Goal: Transaction & Acquisition: Purchase product/service

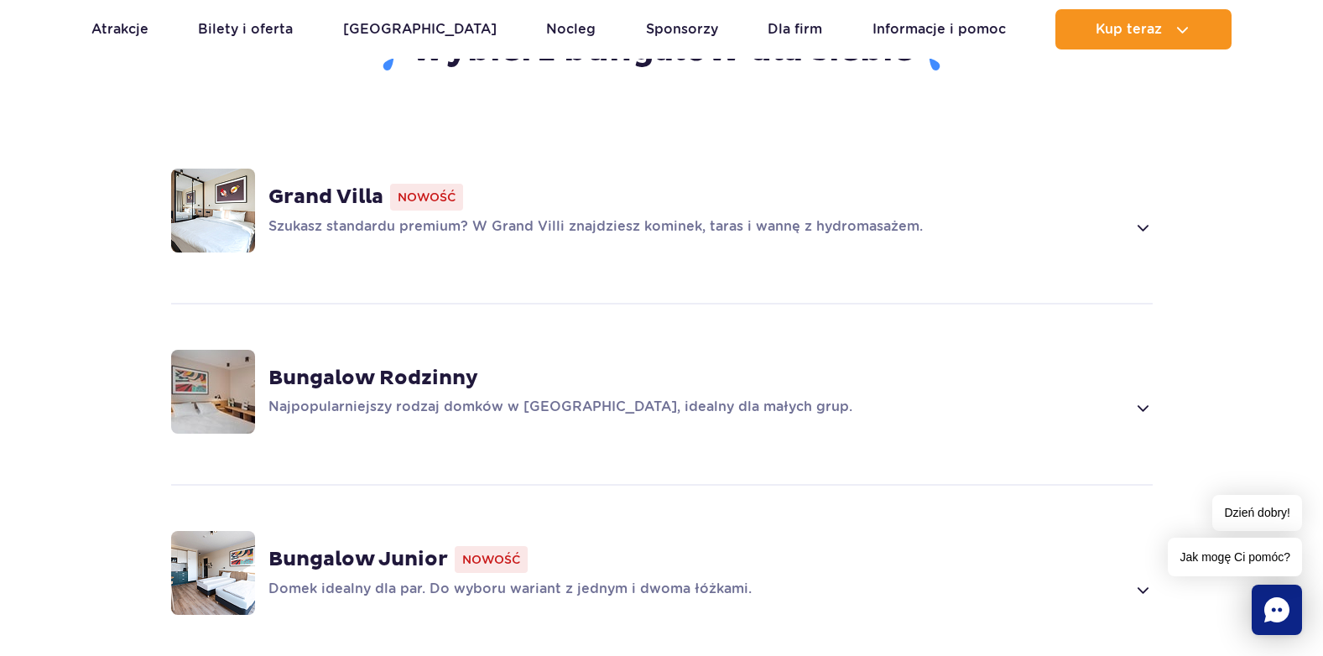
scroll to position [1175, 0]
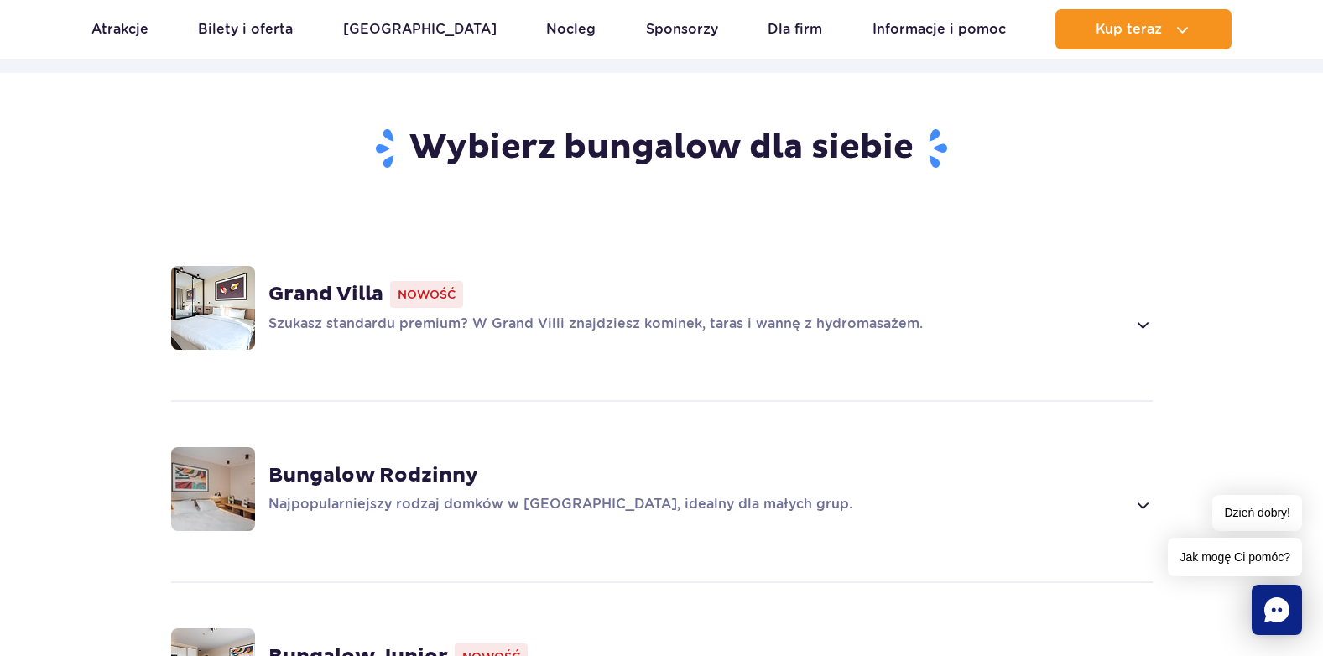
click at [1141, 324] on span at bounding box center [1142, 325] width 19 height 20
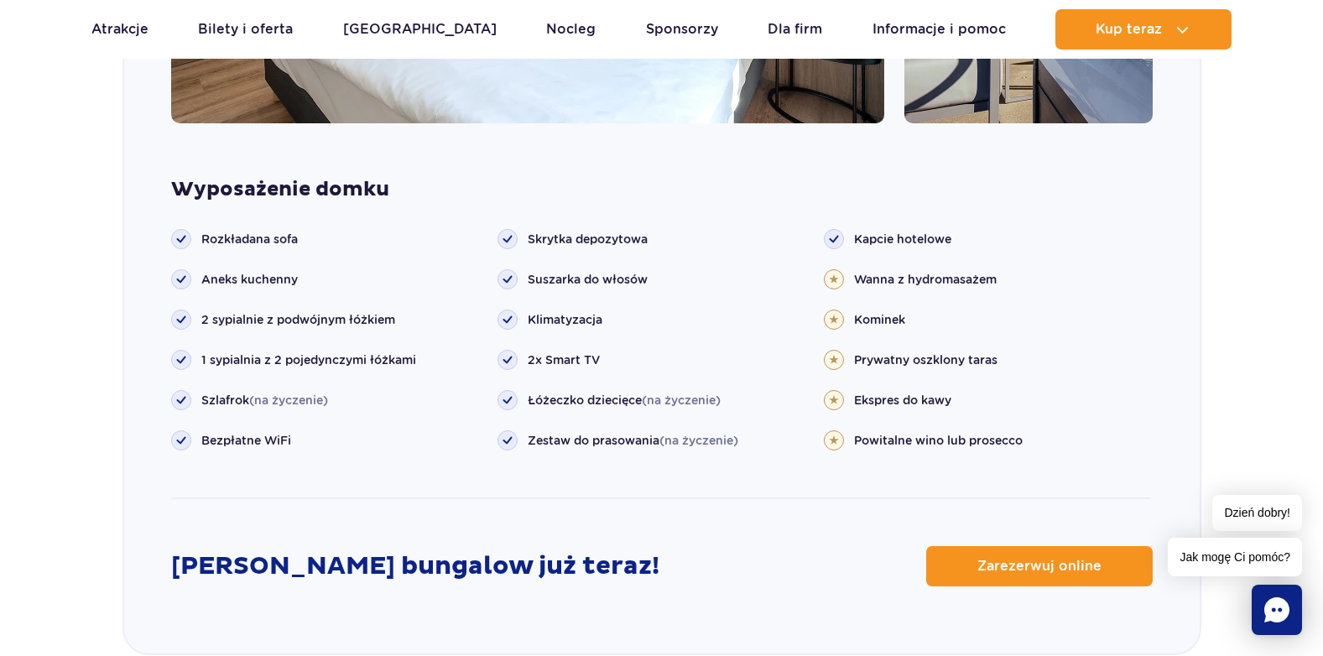
scroll to position [2155, 0]
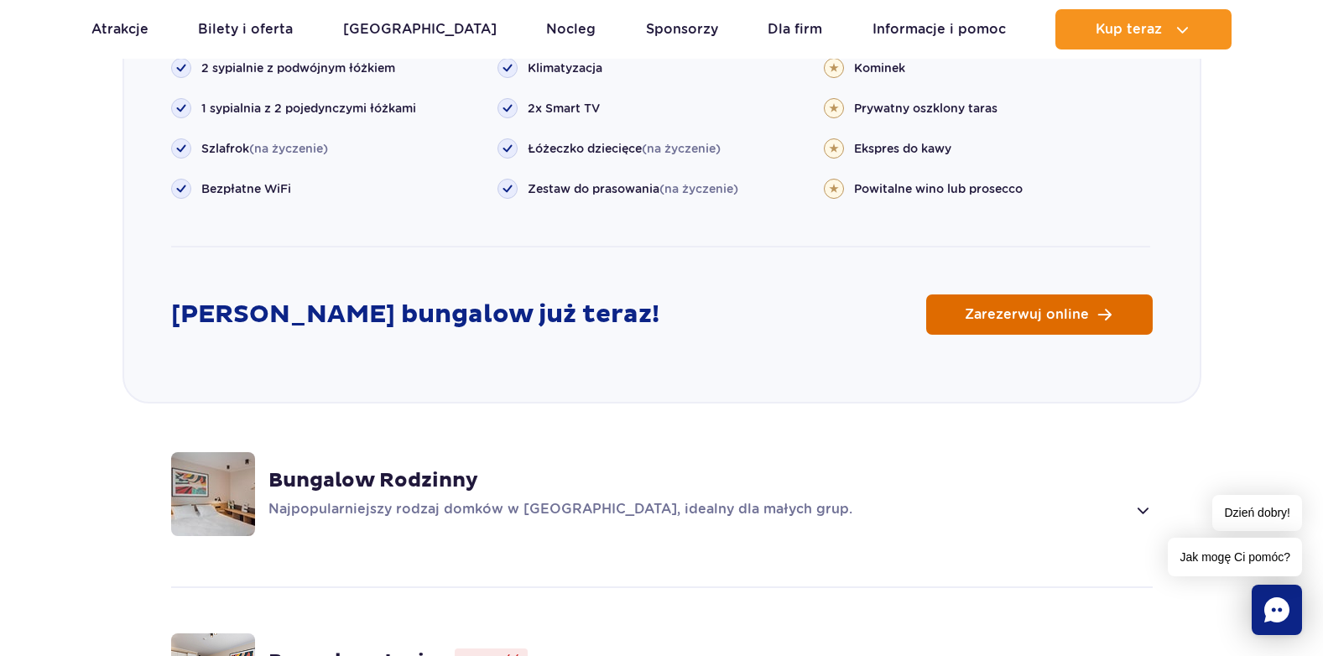
click at [1014, 305] on link "Zarezerwuj online" at bounding box center [1039, 315] width 227 height 40
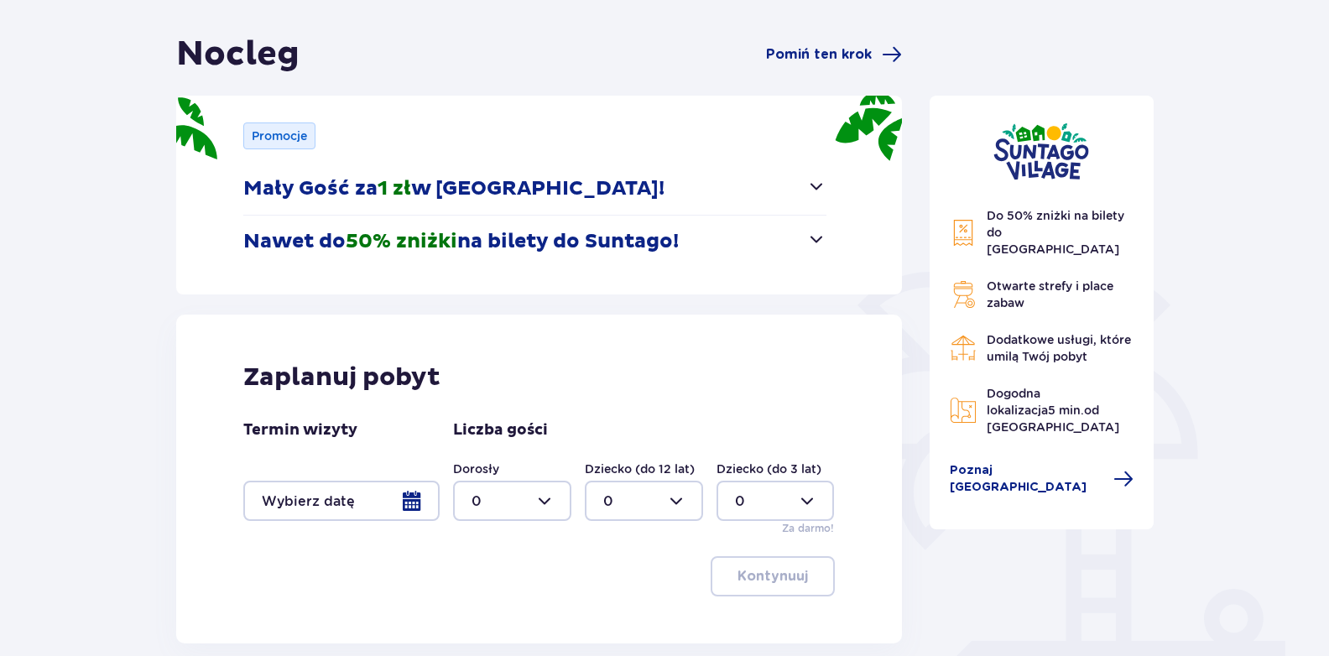
scroll to position [252, 0]
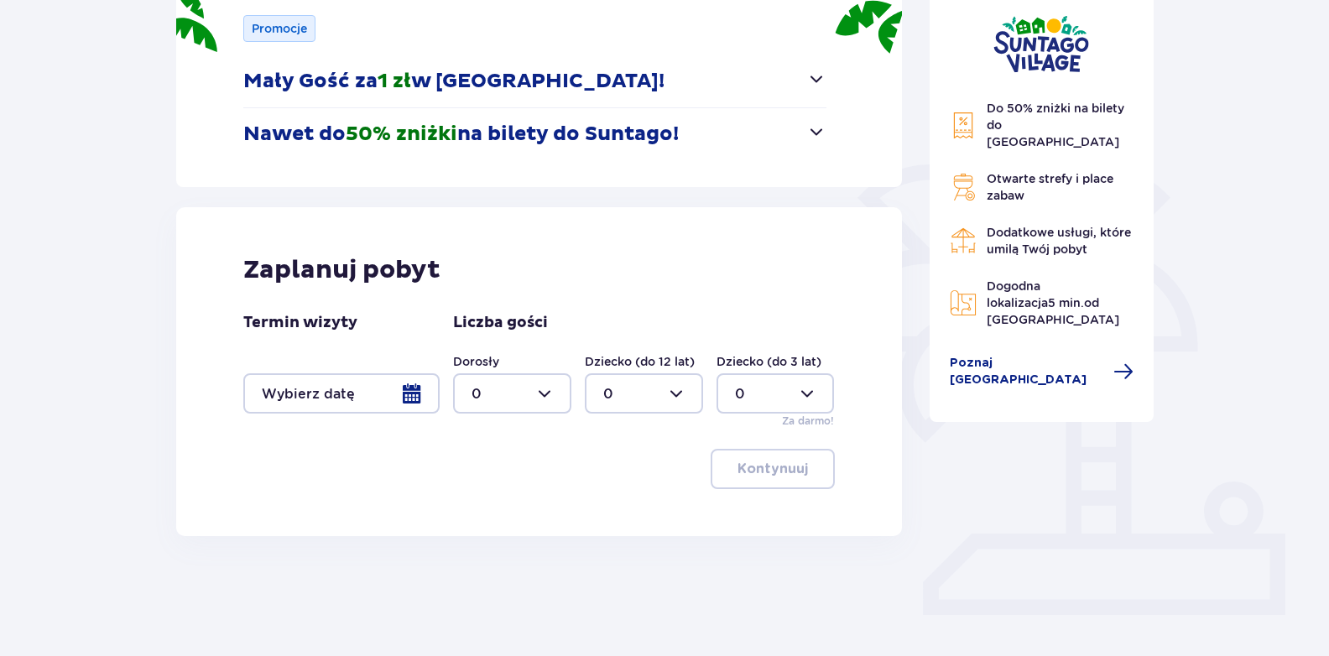
click at [414, 401] on div at bounding box center [341, 393] width 196 height 40
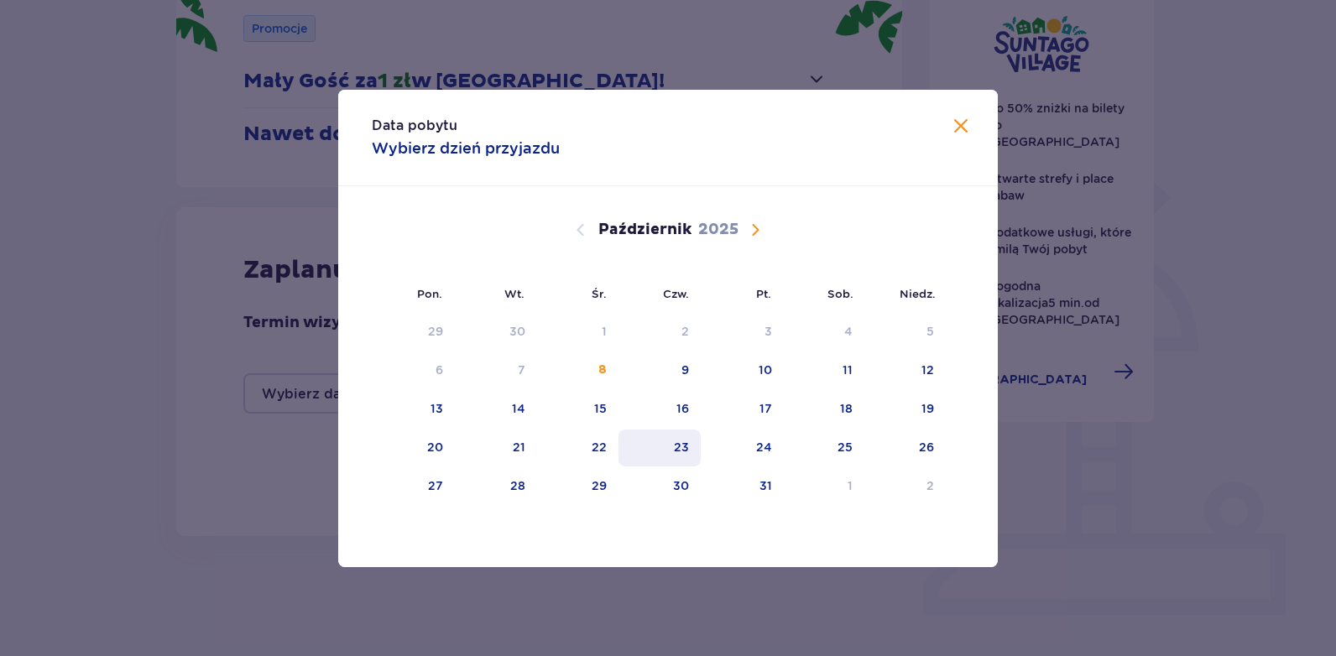
click at [688, 448] on div "23" at bounding box center [681, 447] width 15 height 17
click at [753, 448] on div "24" at bounding box center [742, 448] width 83 height 37
type input "23.10.25 - 24.10.25"
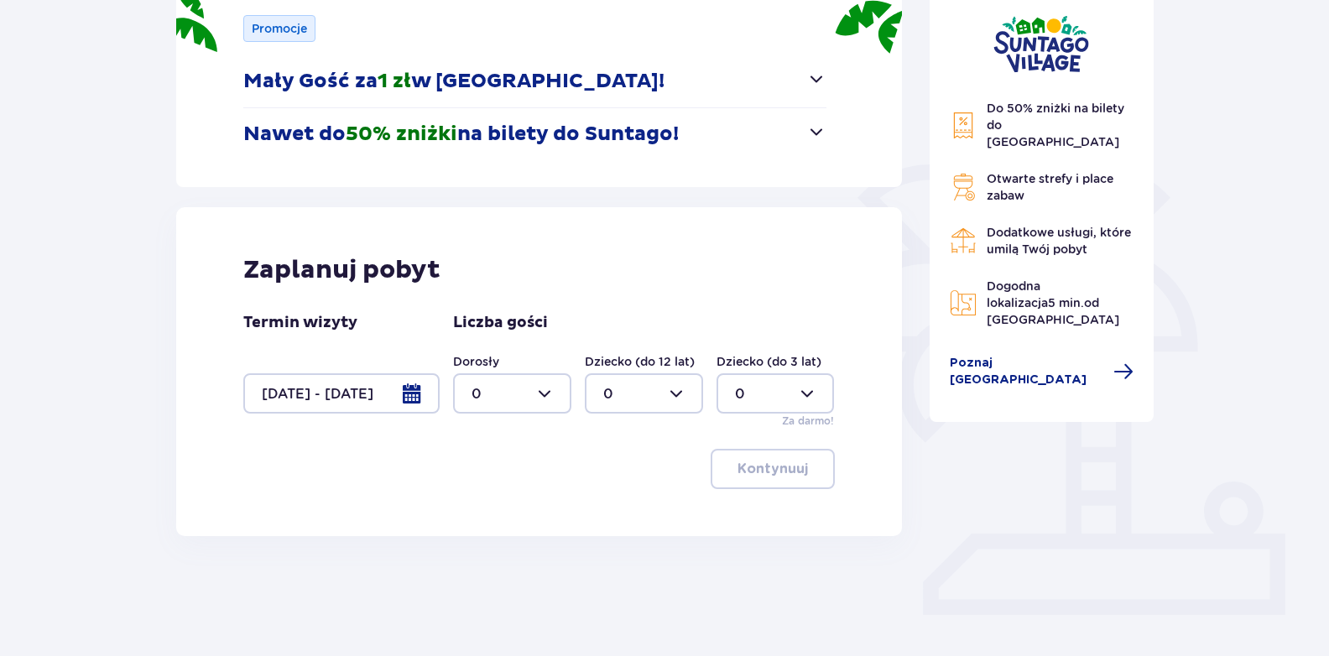
click at [92, 474] on div "Nocleg Pomiń ten krok Promocje Mały Gość za 1 zł w Suntago Village! Noc za złot…" at bounding box center [664, 303] width 1329 height 848
click at [549, 399] on div at bounding box center [512, 393] width 118 height 40
click at [511, 482] on div "1" at bounding box center [512, 480] width 81 height 18
type input "1"
click at [784, 470] on p "Kontynuuj" at bounding box center [773, 469] width 70 height 18
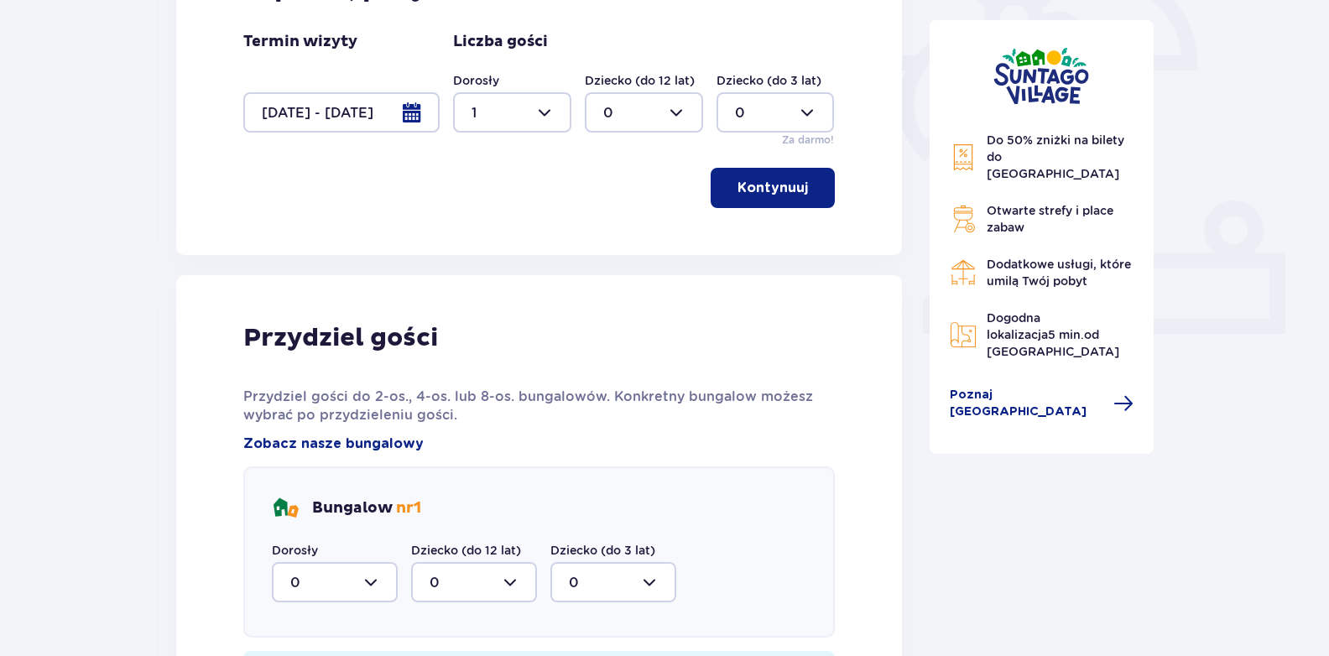
scroll to position [615, 0]
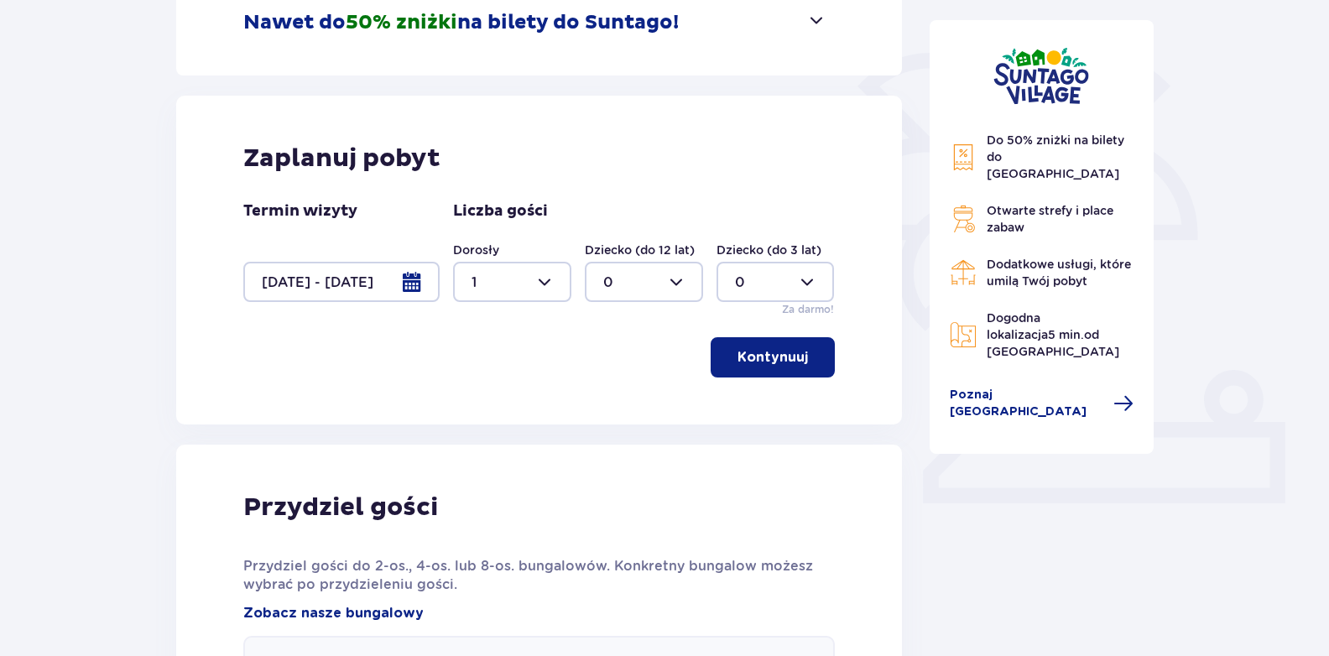
click at [785, 357] on p "Kontynuuj" at bounding box center [773, 357] width 70 height 18
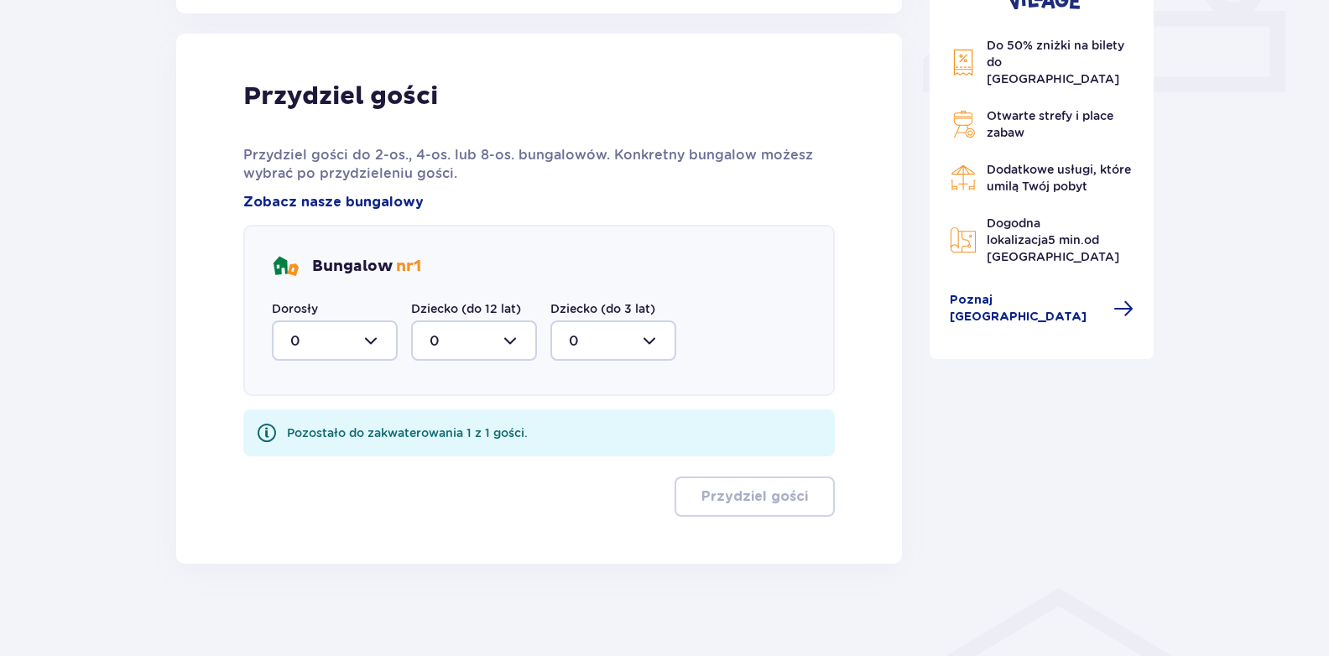
scroll to position [783, 0]
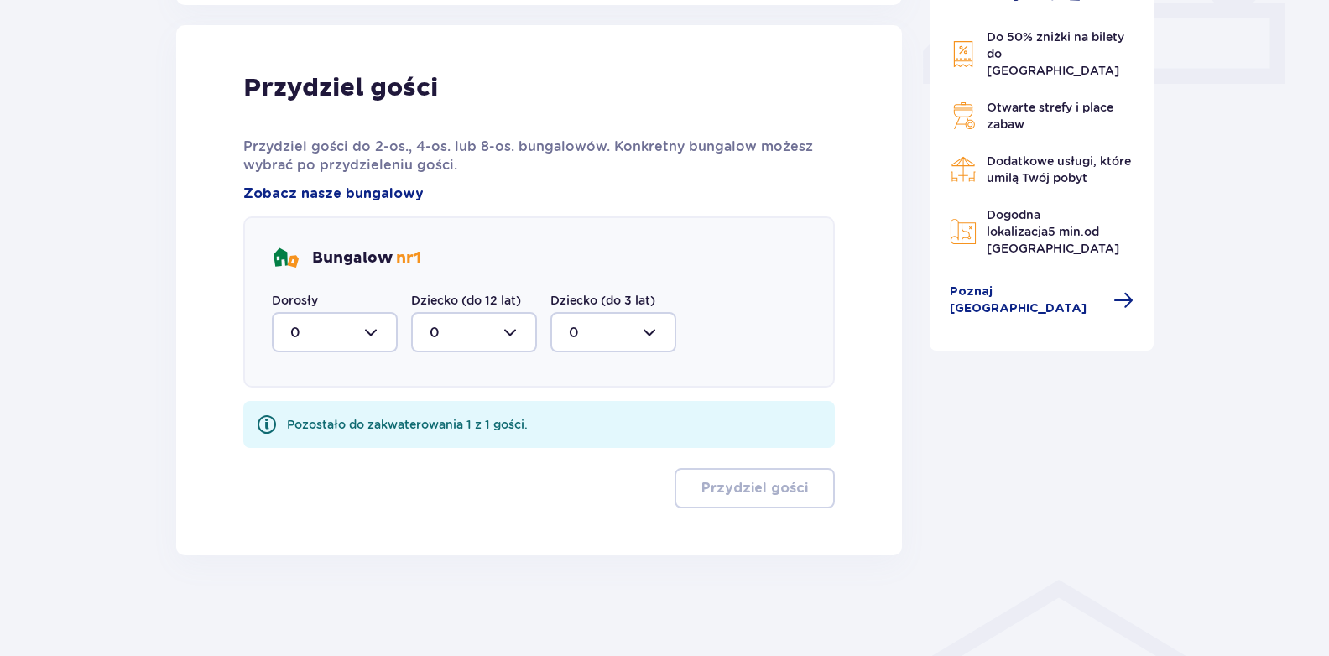
click at [361, 326] on div at bounding box center [335, 332] width 126 height 40
click at [336, 420] on div "1" at bounding box center [334, 418] width 89 height 18
type input "1"
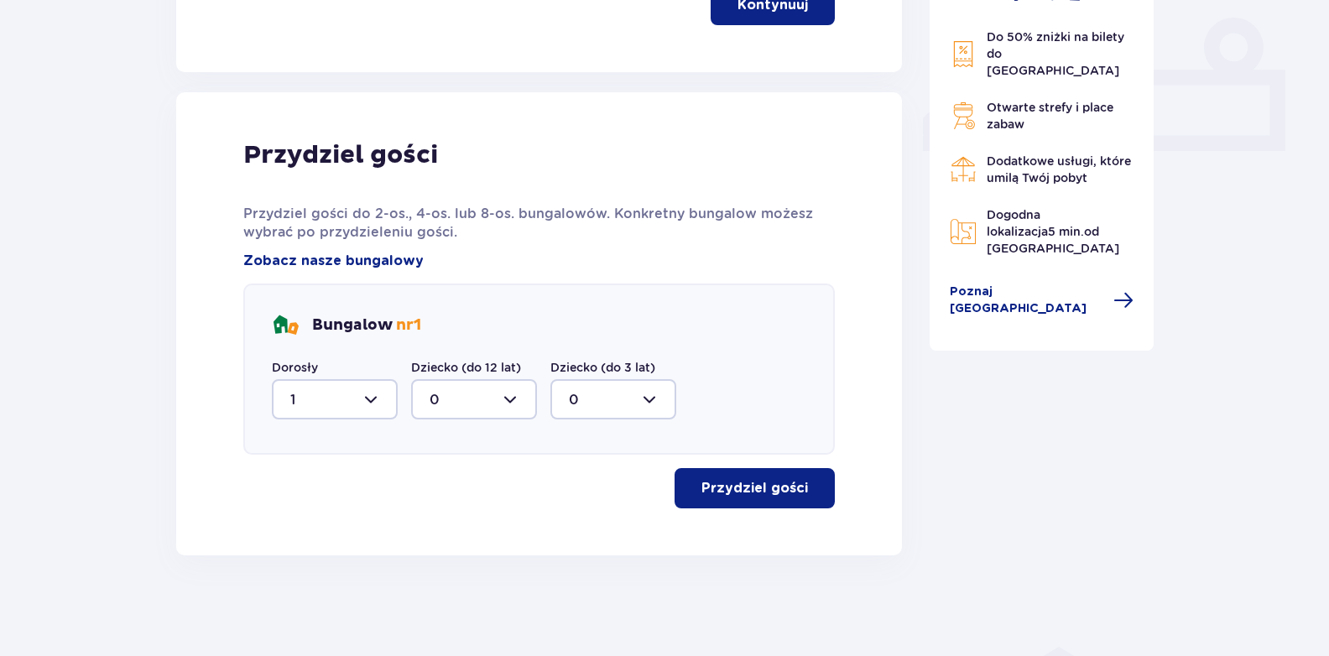
scroll to position [716, 0]
click at [754, 494] on p "Przydziel gości" at bounding box center [754, 488] width 107 height 18
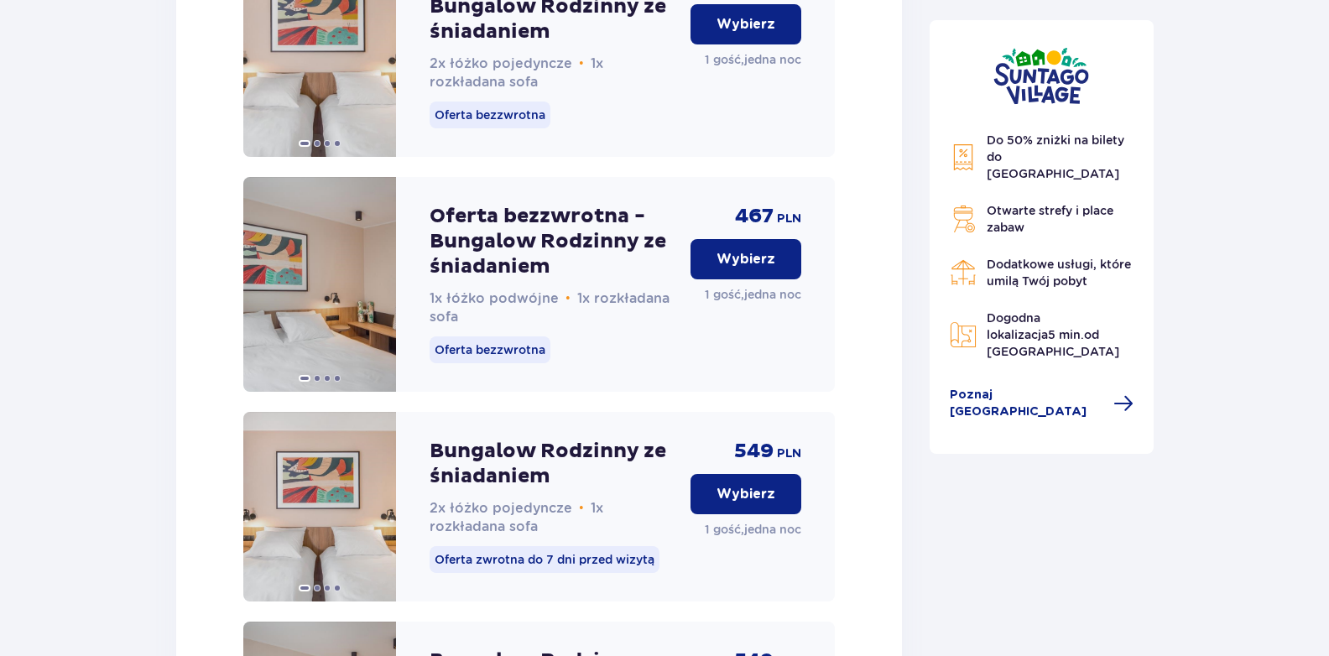
scroll to position [2446, 0]
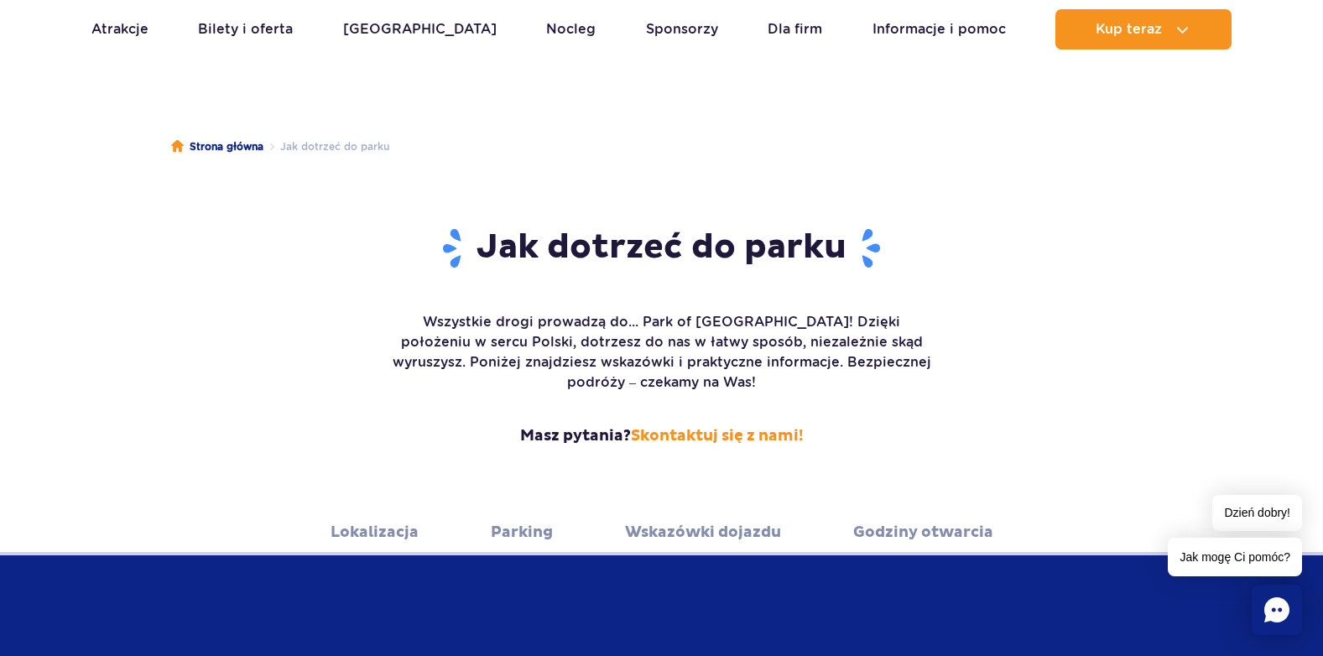
scroll to position [252, 0]
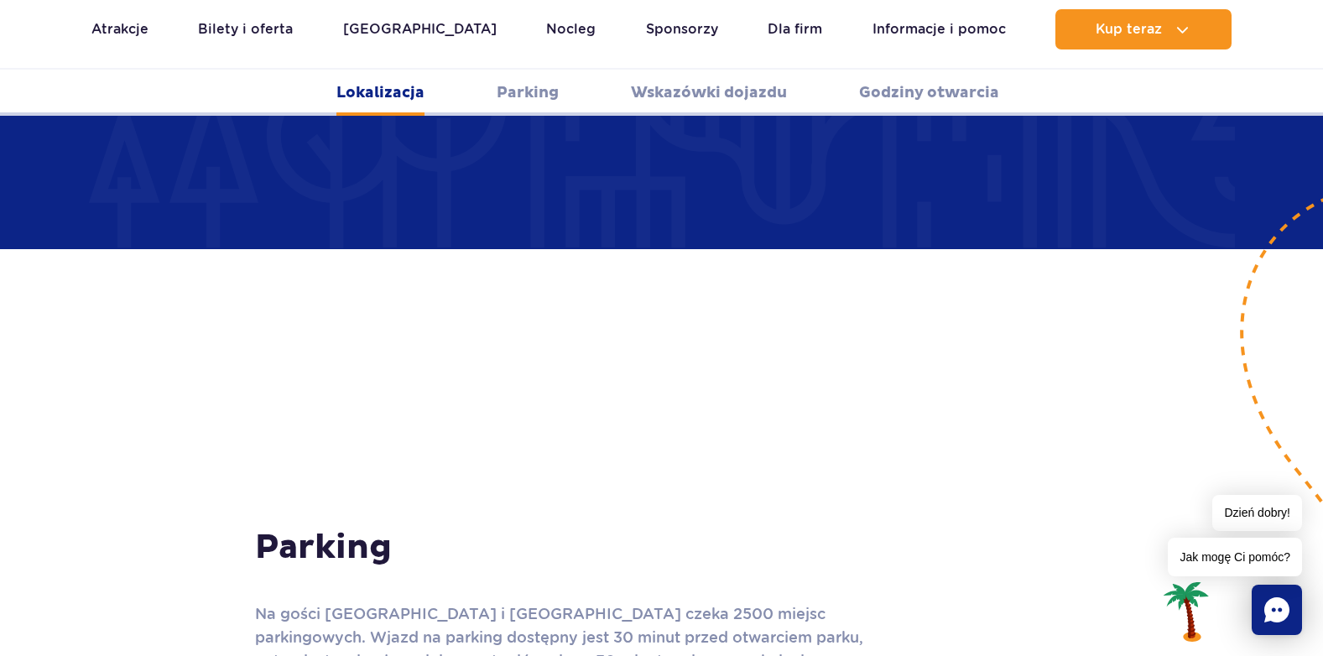
scroll to position [1342, 0]
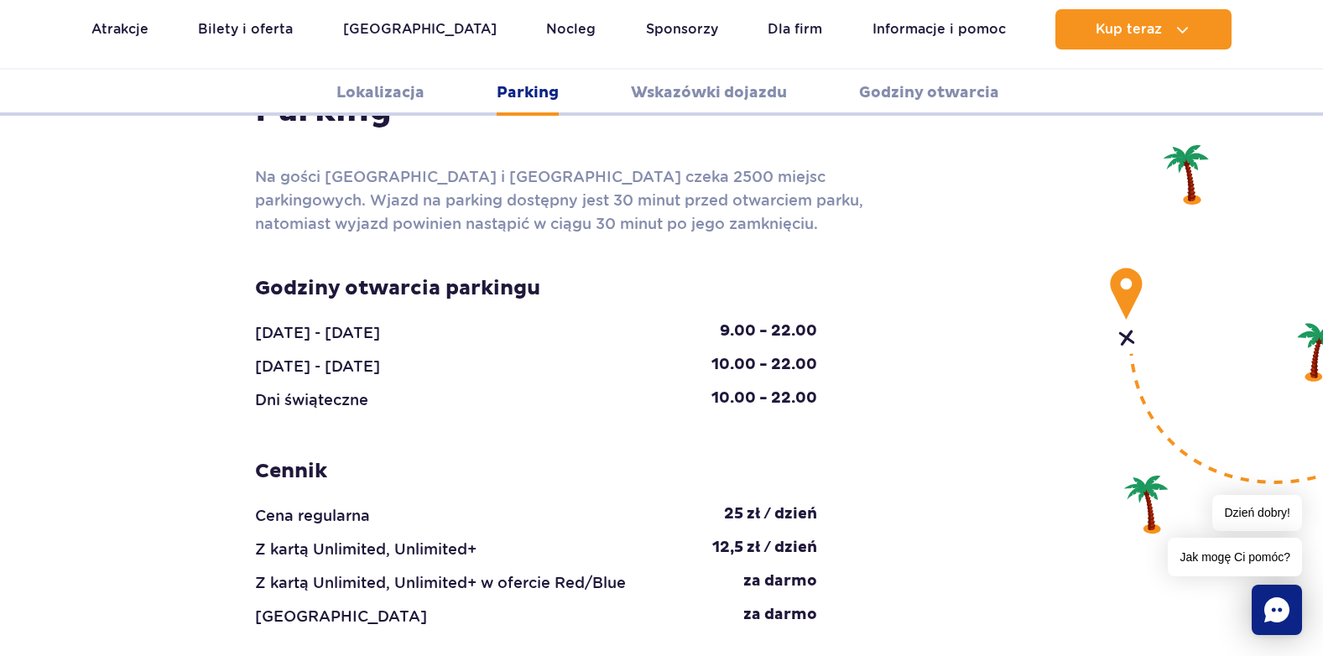
scroll to position [1762, 0]
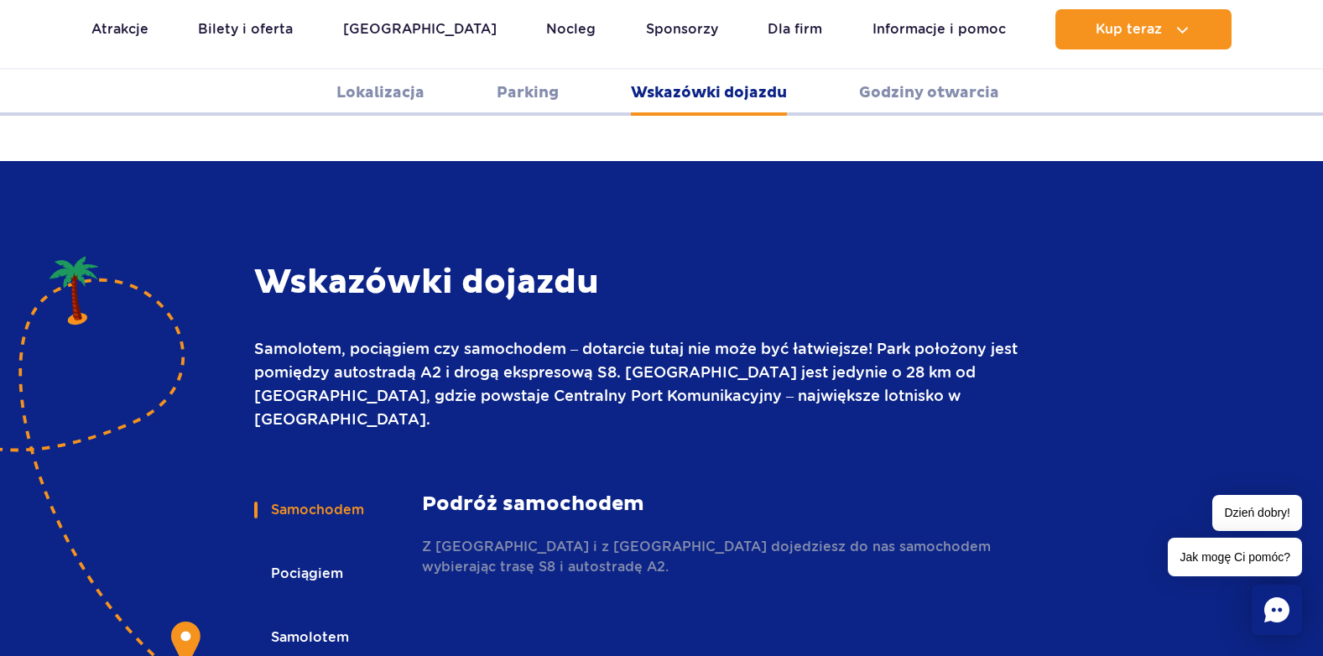
scroll to position [2265, 0]
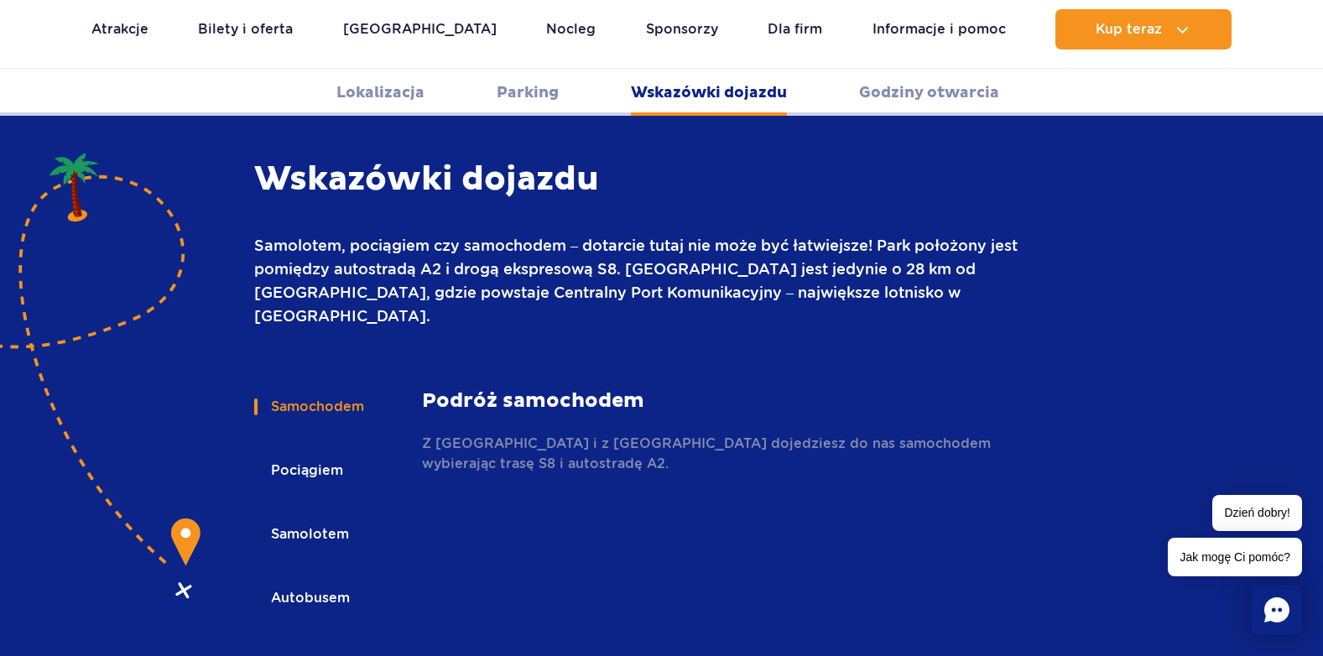
click at [315, 452] on button "Pociągiem" at bounding box center [305, 470] width 103 height 37
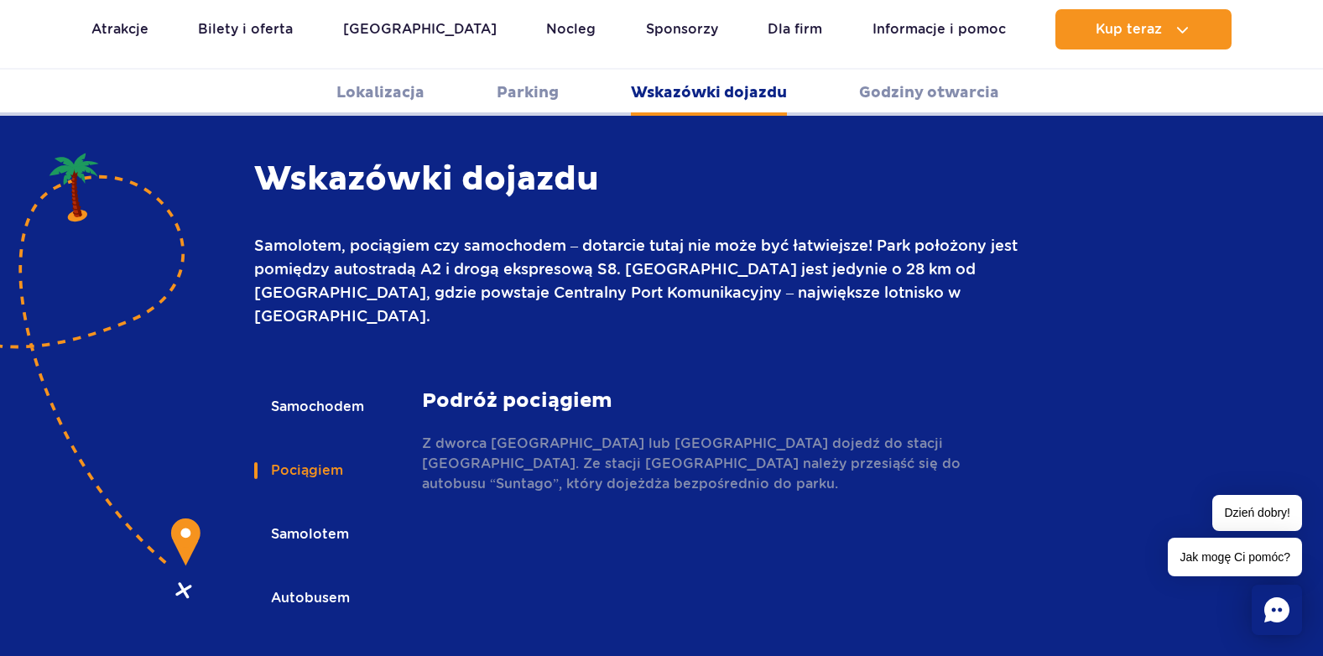
click at [298, 580] on button "Autobusem" at bounding box center [309, 598] width 110 height 37
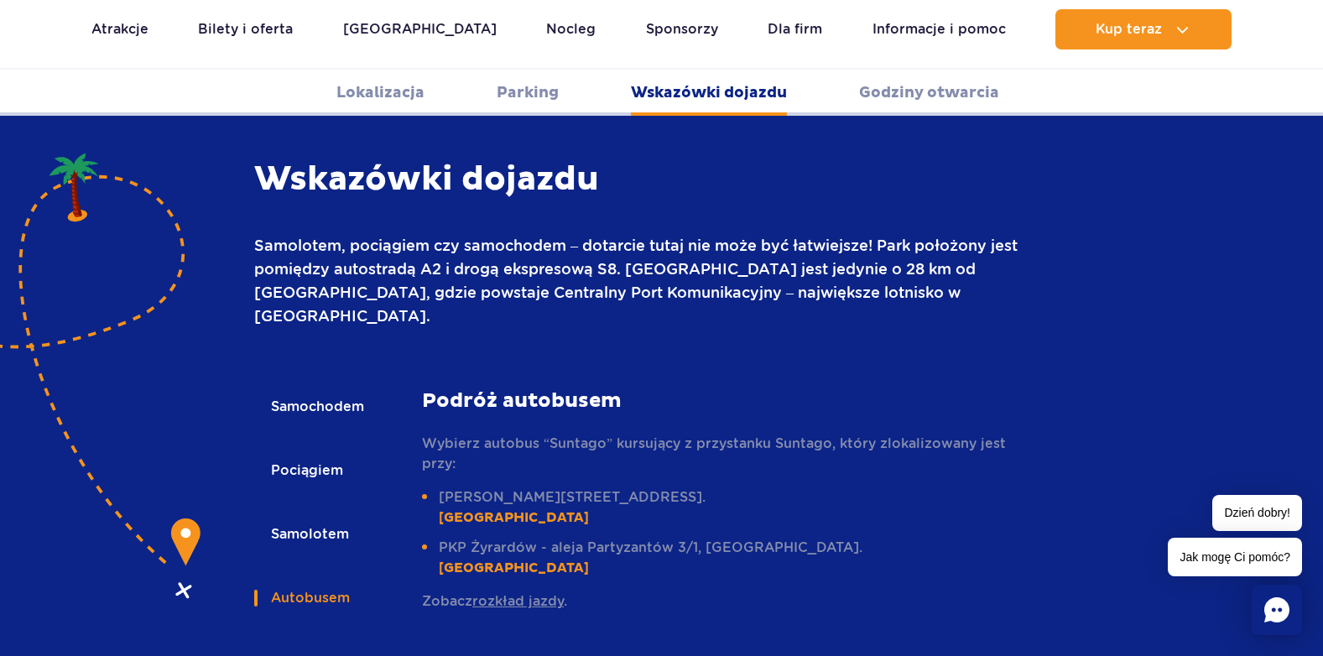
click at [532, 593] on link "rozkład jazdy" at bounding box center [517, 601] width 91 height 16
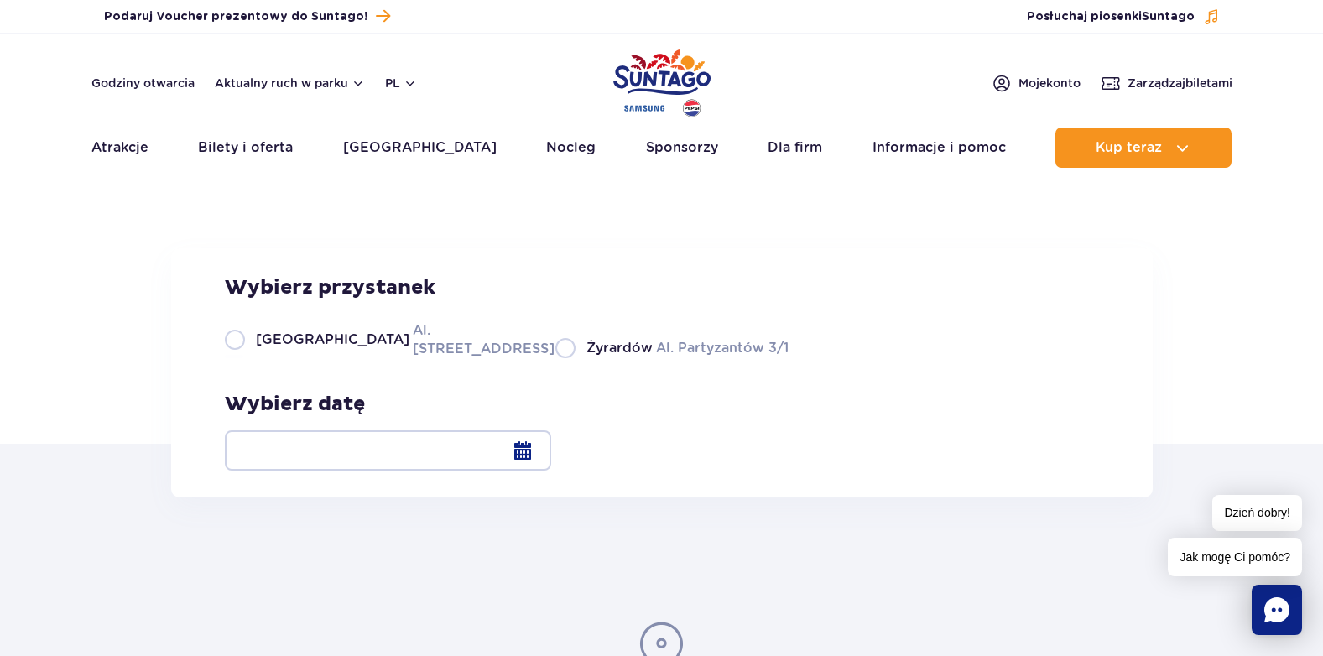
click at [237, 358] on label "Warszawa Al. [STREET_ADDRESS]" at bounding box center [380, 340] width 310 height 38
click at [237, 358] on input "Warszawa Al. [STREET_ADDRESS]" at bounding box center [234, 356] width 18 height 3
radio input "true"
click at [551, 450] on div at bounding box center [388, 450] width 326 height 40
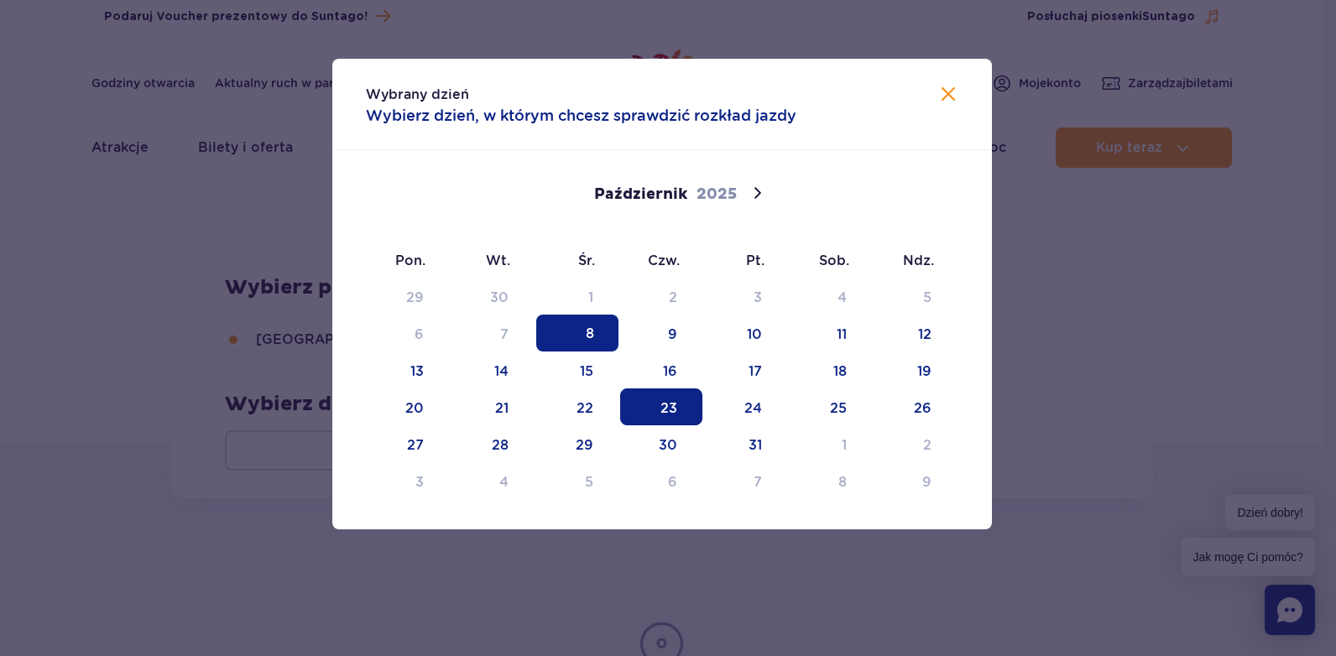
click at [674, 409] on span "23" at bounding box center [661, 406] width 82 height 37
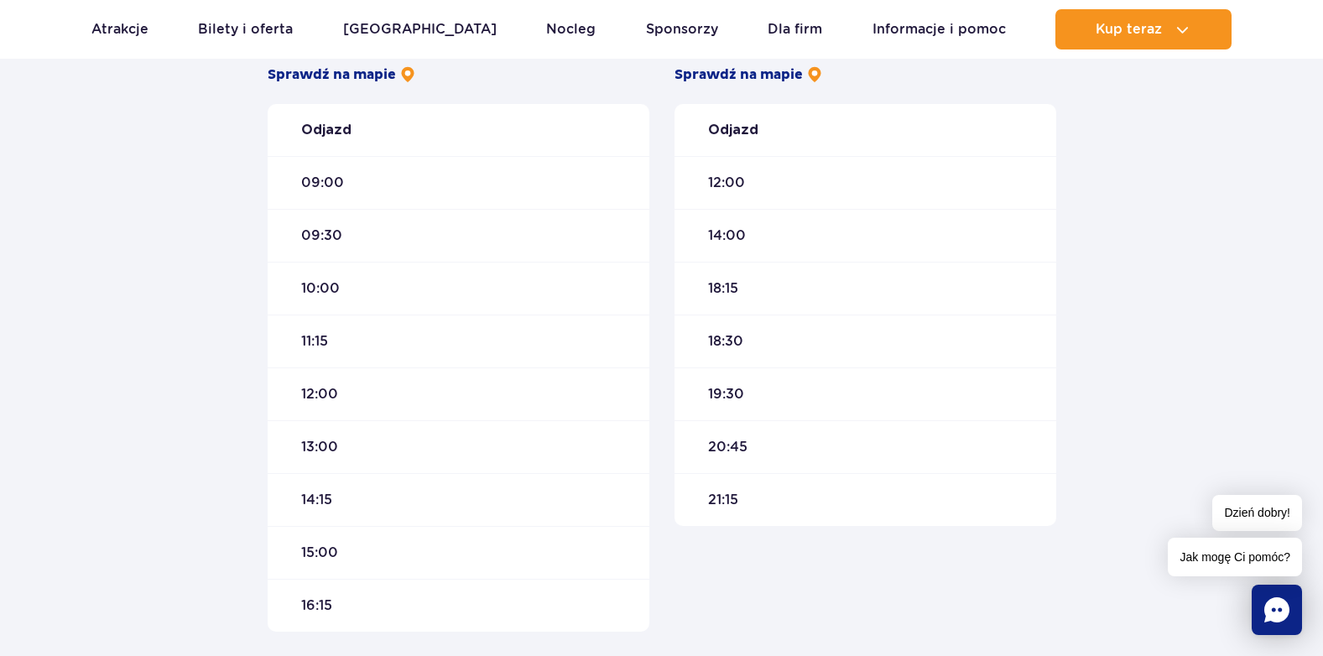
scroll to position [420, 0]
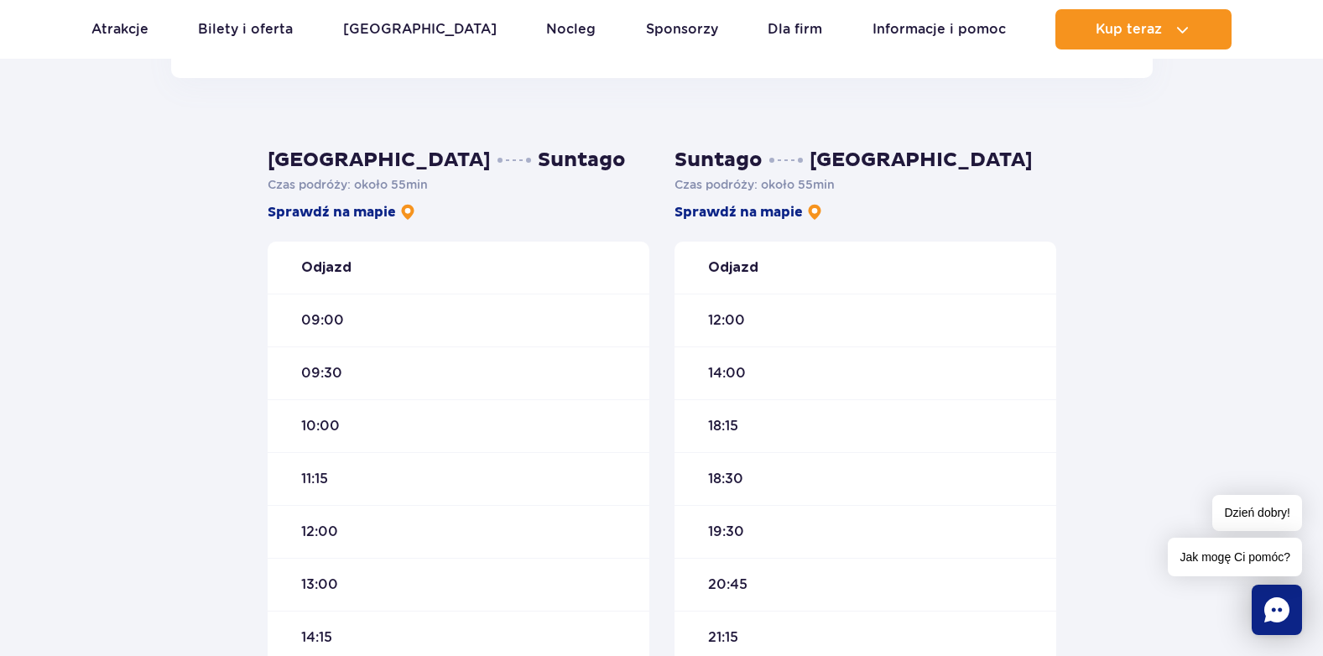
click at [333, 320] on span "09:00" at bounding box center [322, 320] width 43 height 18
click at [328, 266] on strong "Odjazd" at bounding box center [326, 267] width 50 height 18
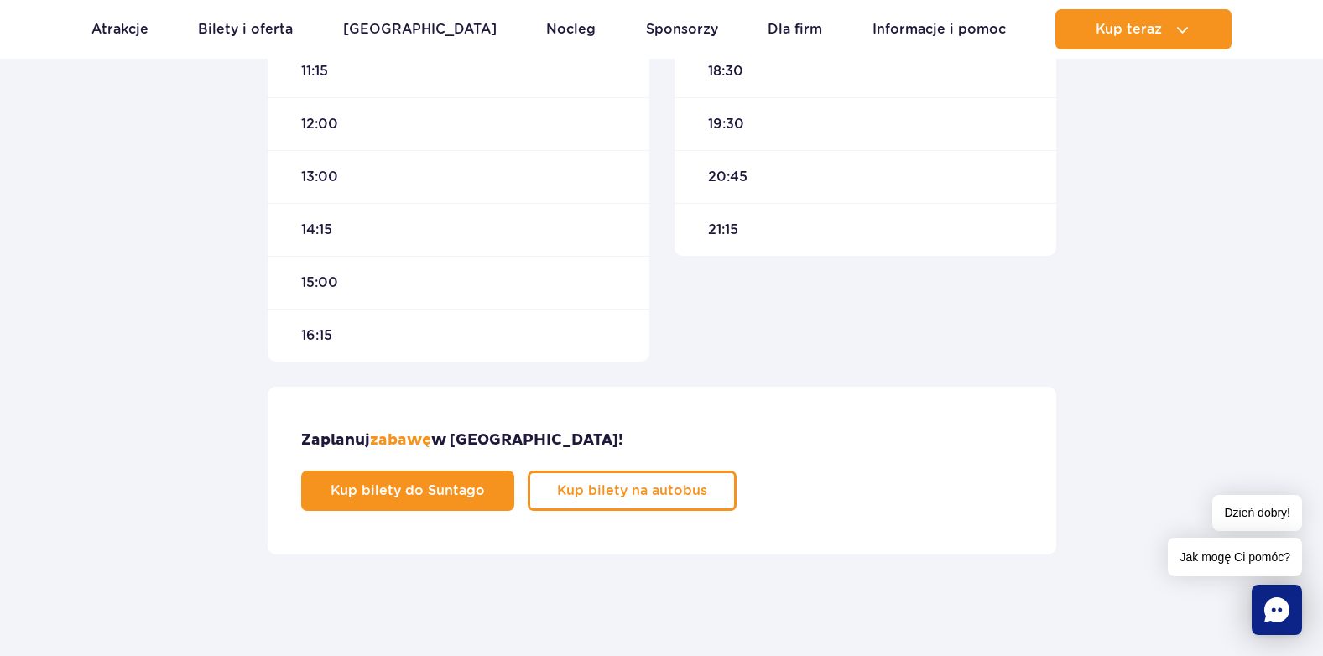
scroll to position [923, 0]
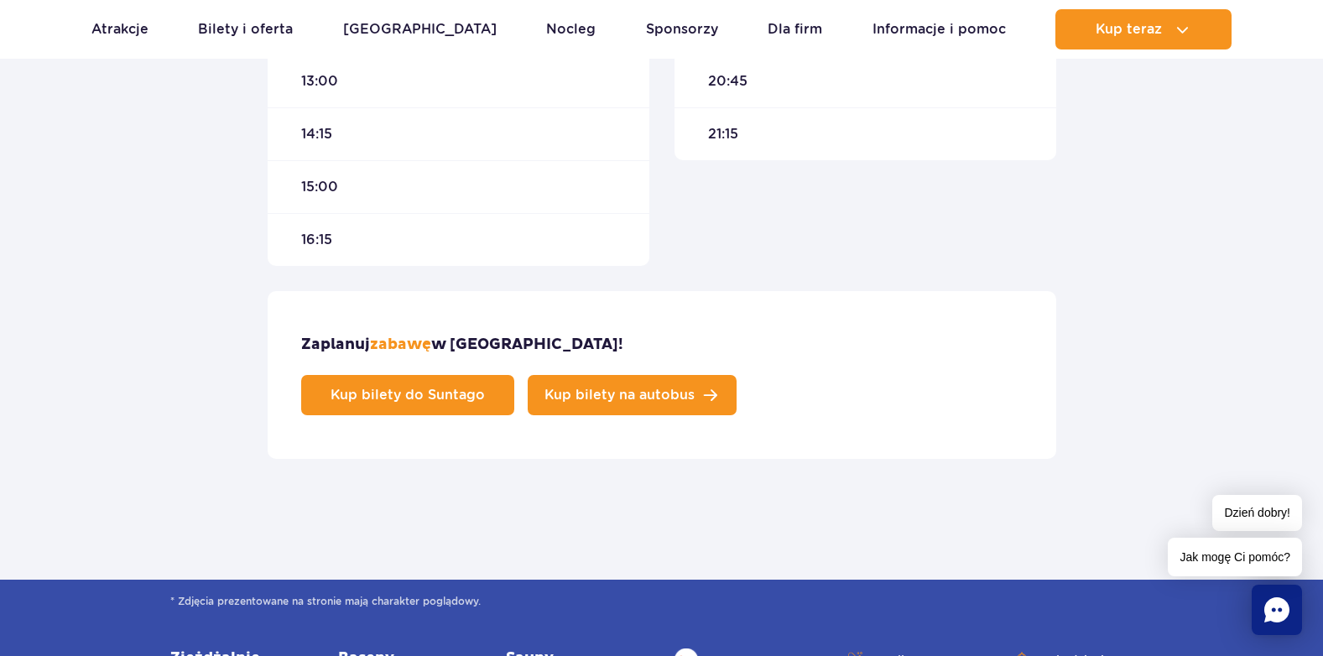
click at [695, 388] on span "Kup bilety na autobus" at bounding box center [620, 394] width 150 height 13
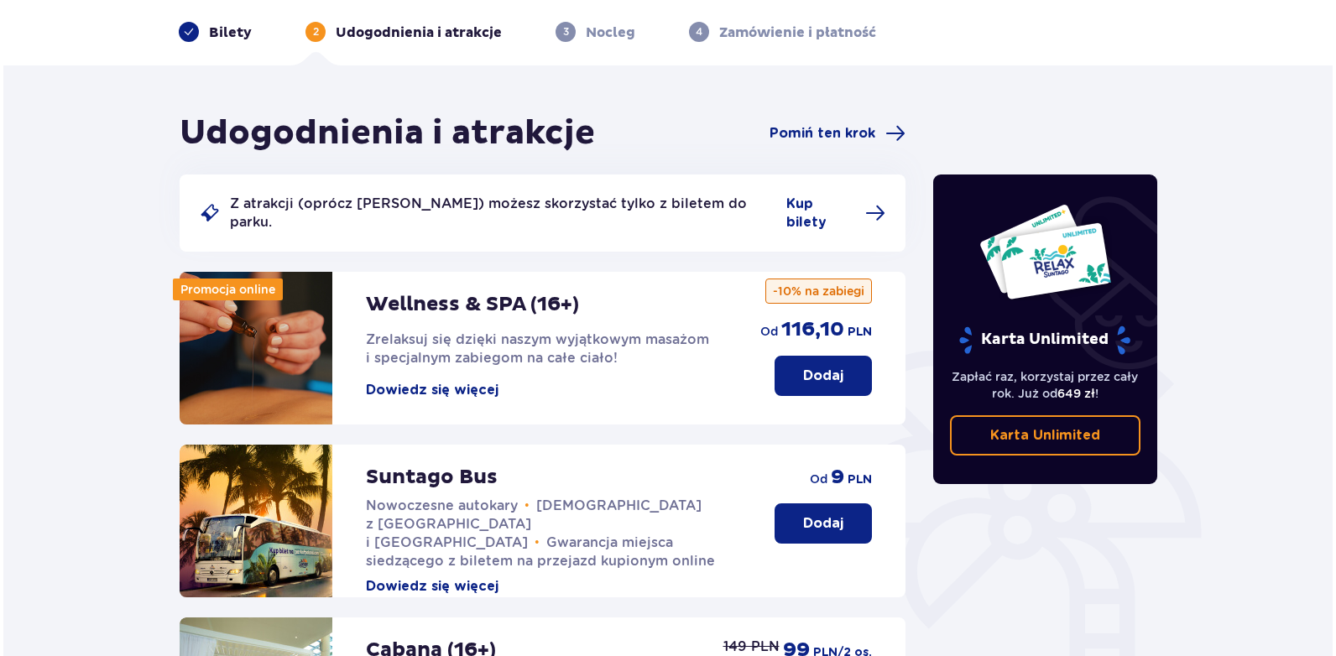
scroll to position [168, 0]
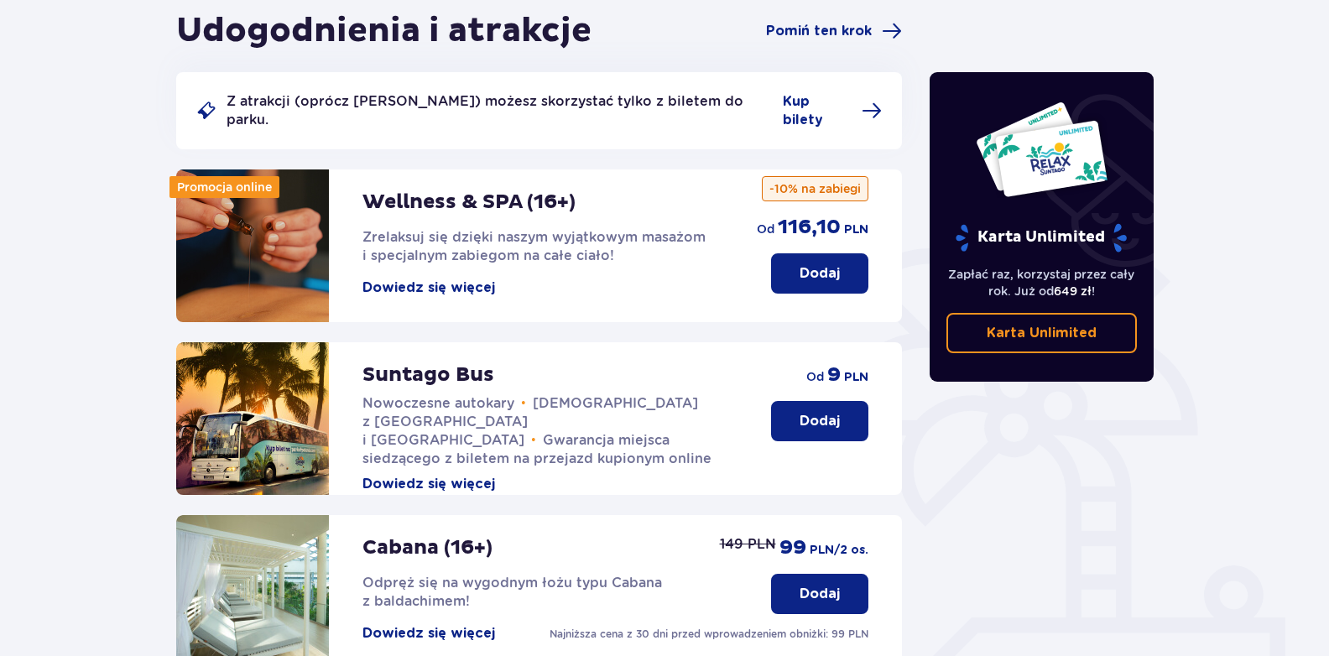
click at [464, 475] on button "Dowiedz się więcej" at bounding box center [428, 484] width 133 height 18
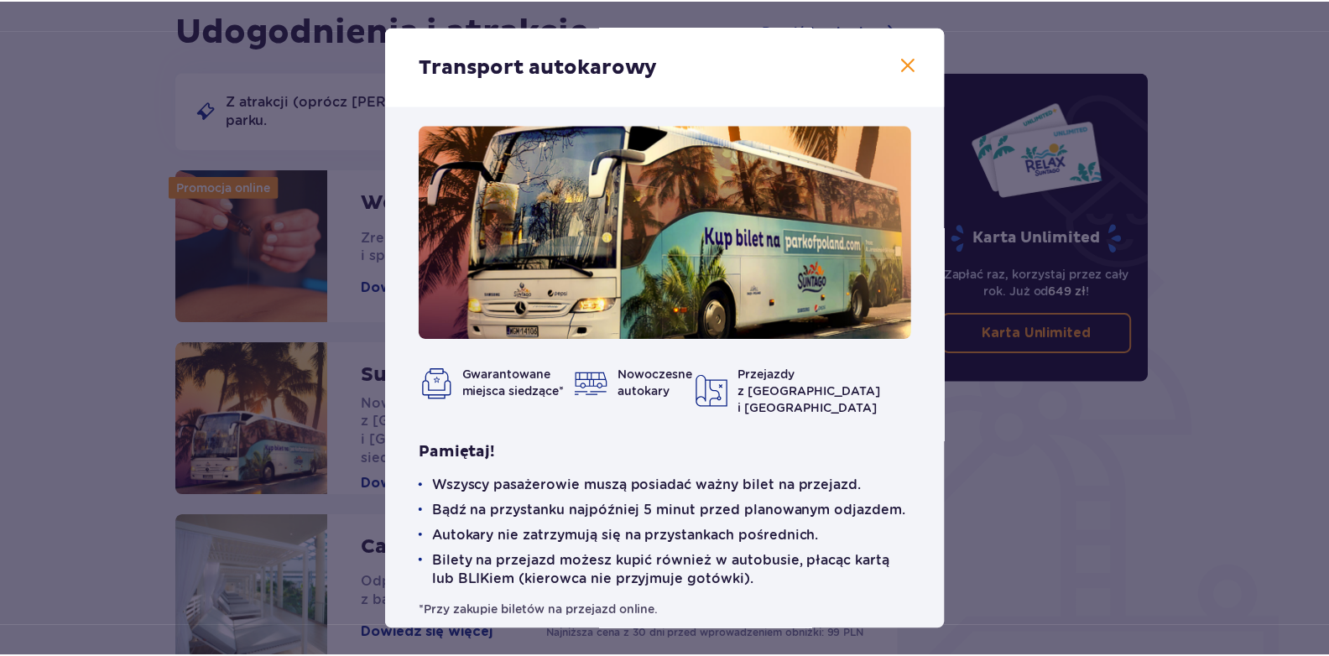
scroll to position [18, 0]
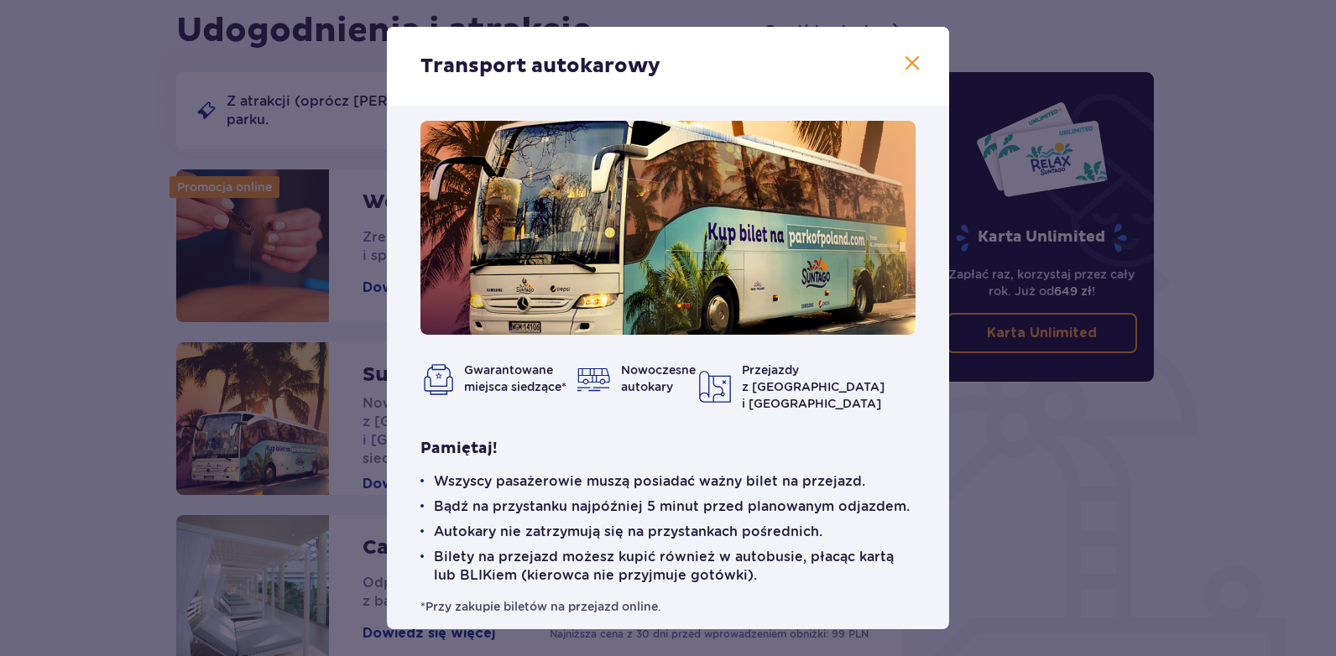
click at [909, 61] on span at bounding box center [912, 64] width 20 height 20
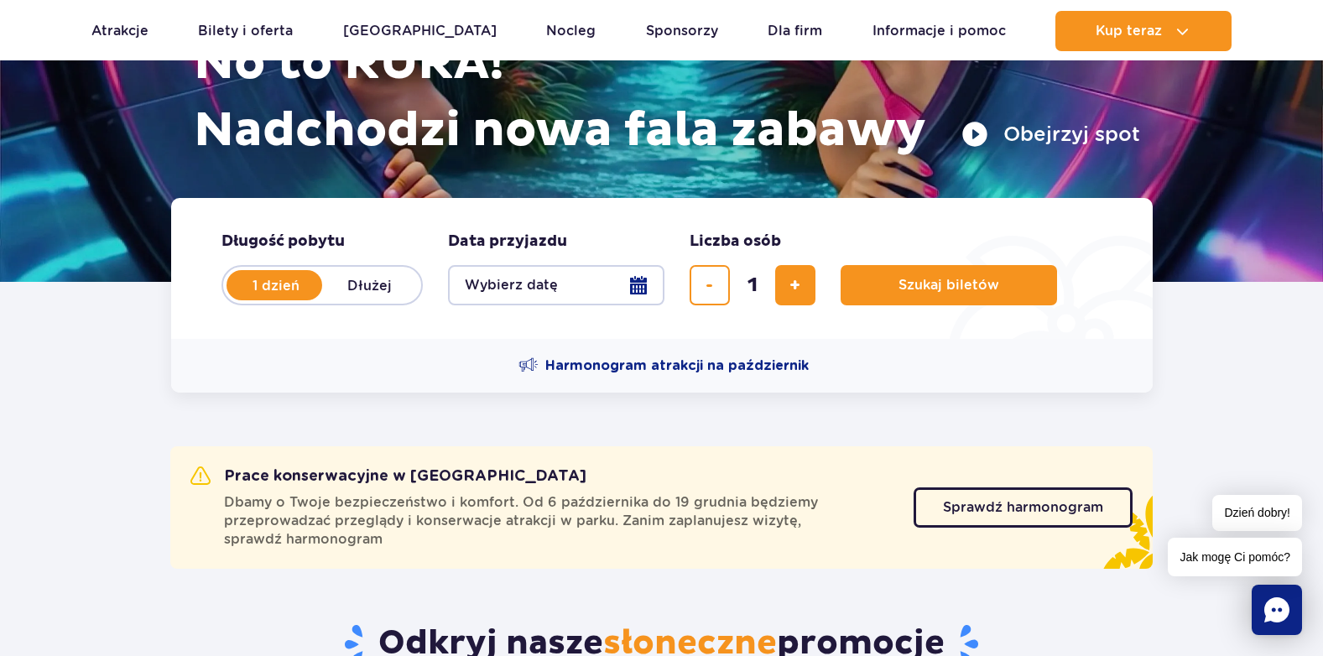
scroll to position [252, 0]
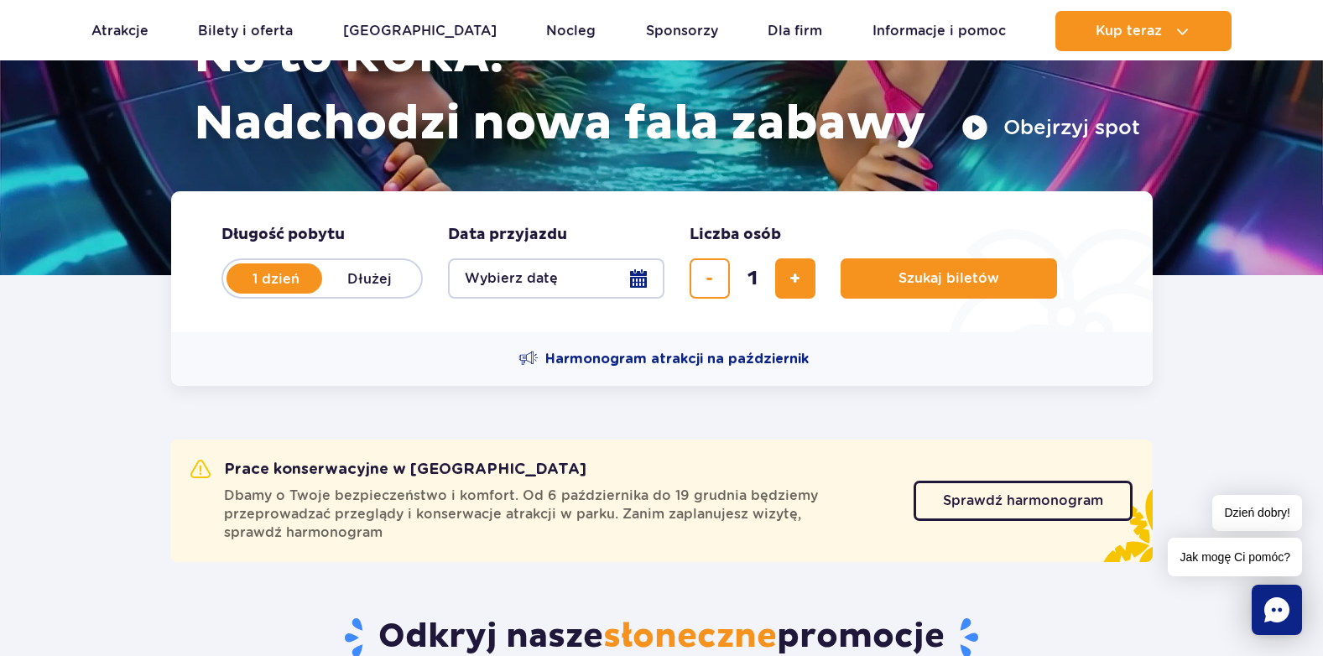
click at [274, 274] on label "1 dzień" at bounding box center [276, 278] width 96 height 35
click at [247, 293] on input "1 dzień" at bounding box center [237, 294] width 18 height 3
click at [636, 277] on button "Wybierz datę" at bounding box center [556, 278] width 216 height 40
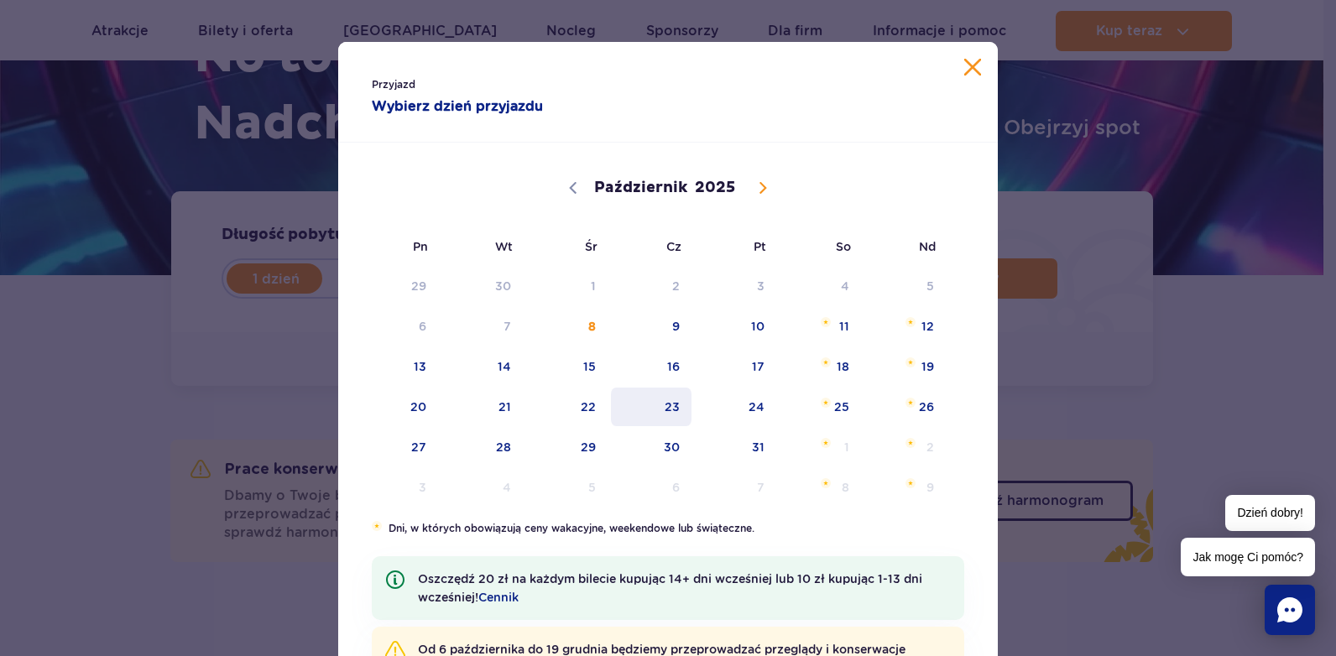
click at [668, 409] on span "23" at bounding box center [651, 407] width 85 height 39
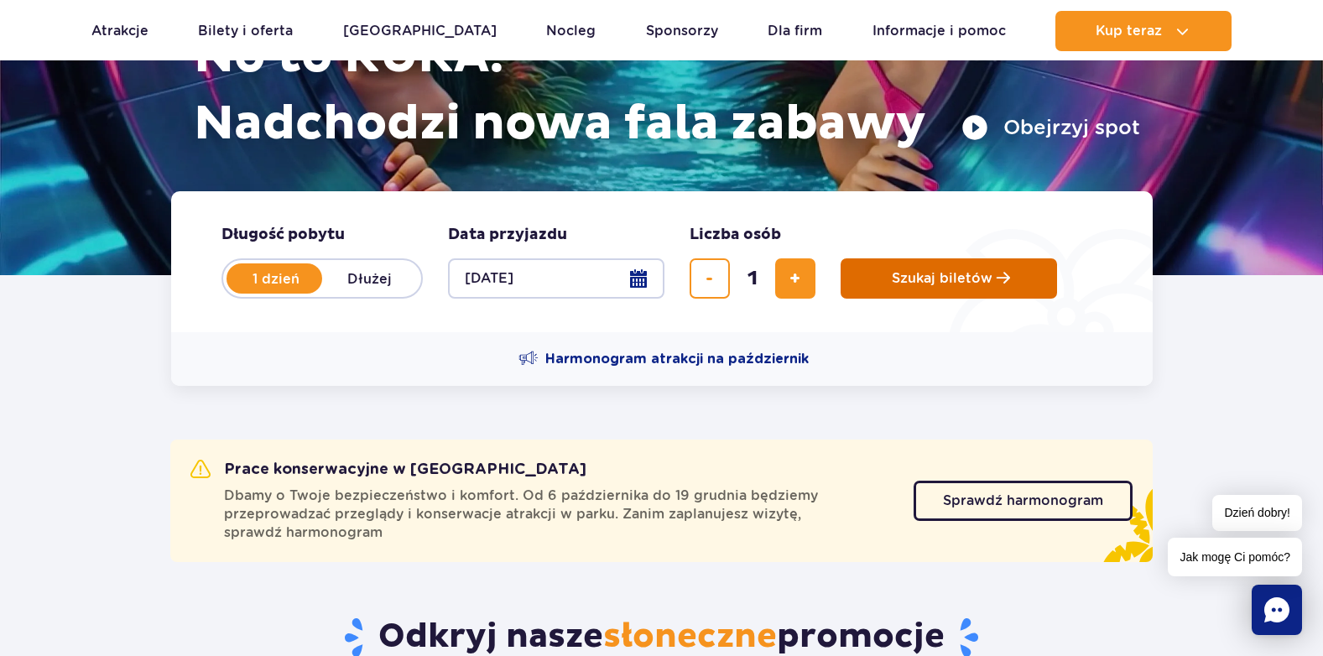
click at [978, 278] on span "Szukaj biletów" at bounding box center [942, 278] width 101 height 15
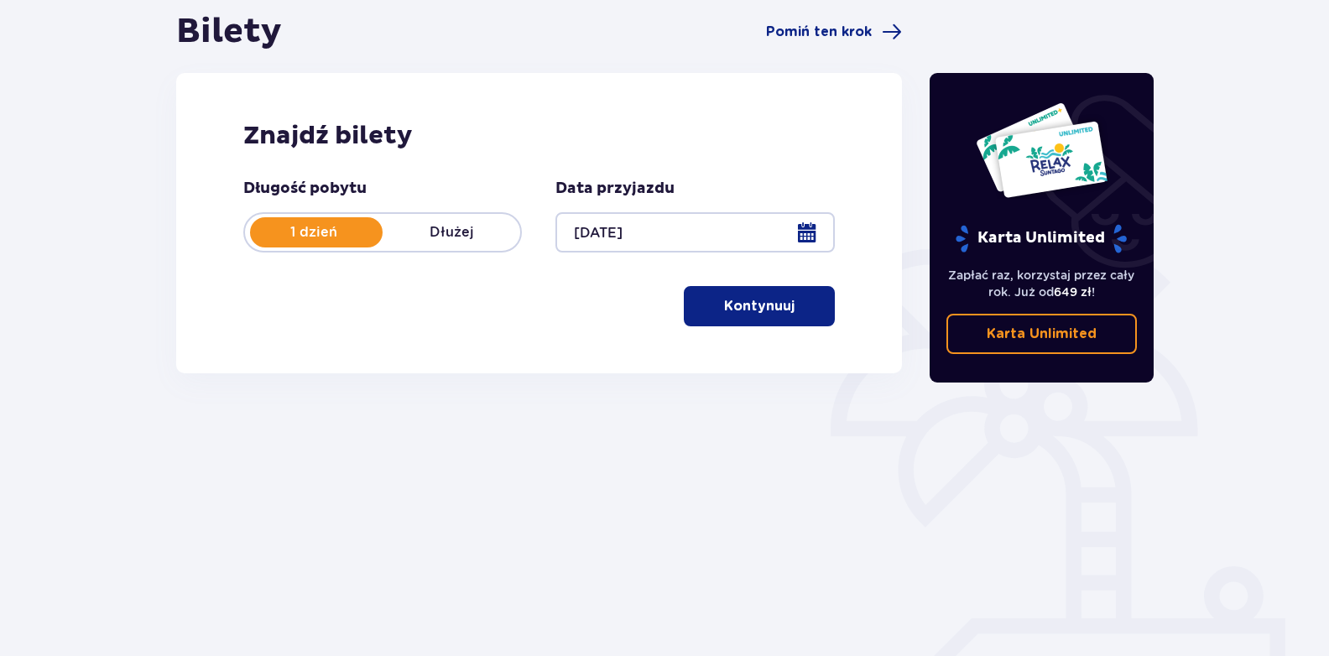
scroll to position [168, 0]
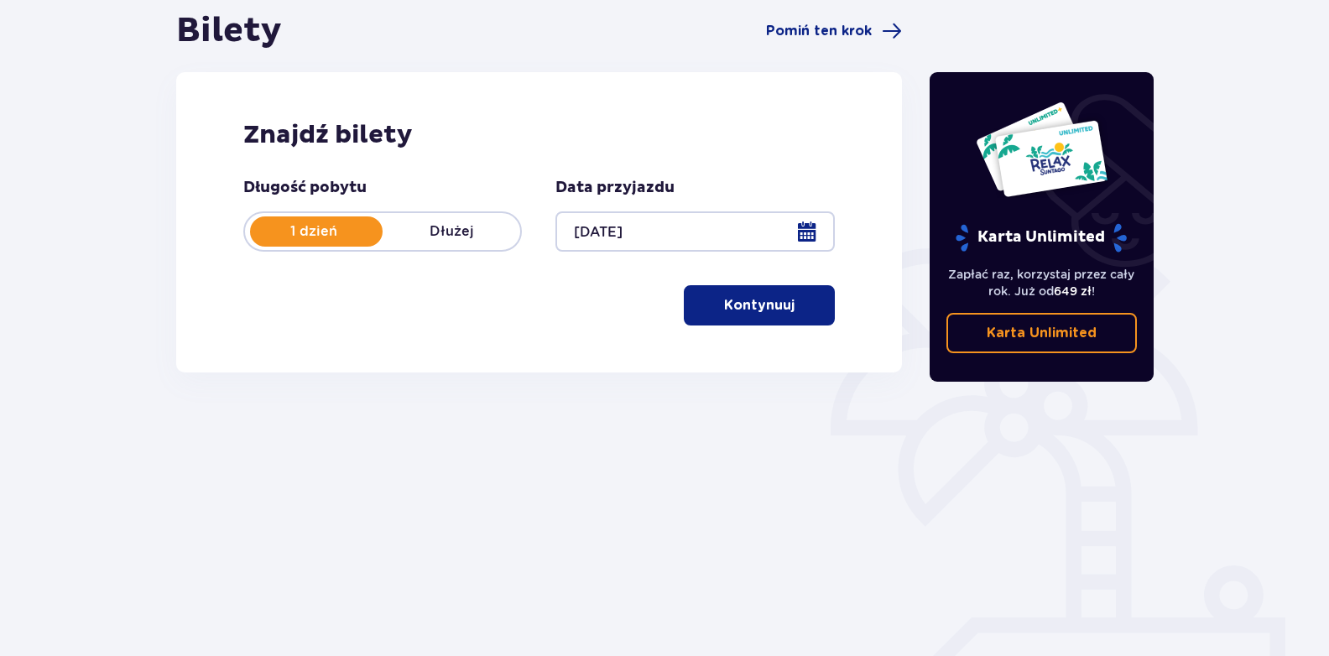
click at [764, 305] on p "Kontynuuj" at bounding box center [759, 305] width 70 height 18
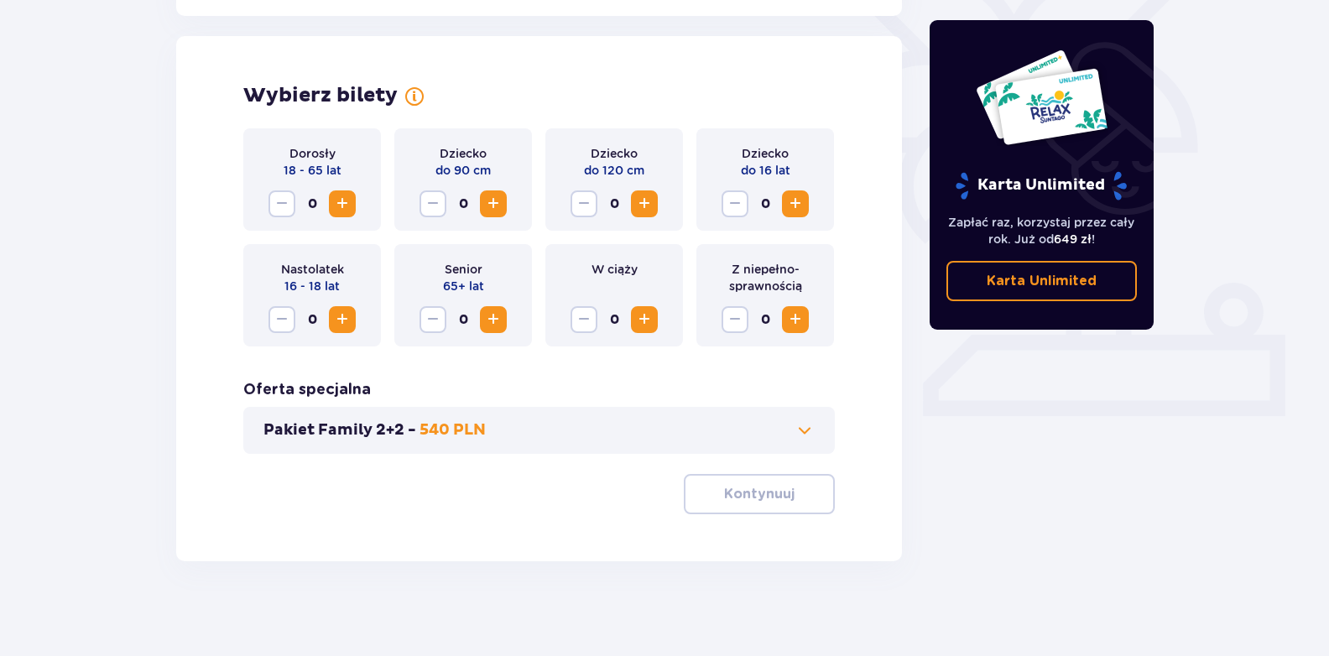
scroll to position [456, 0]
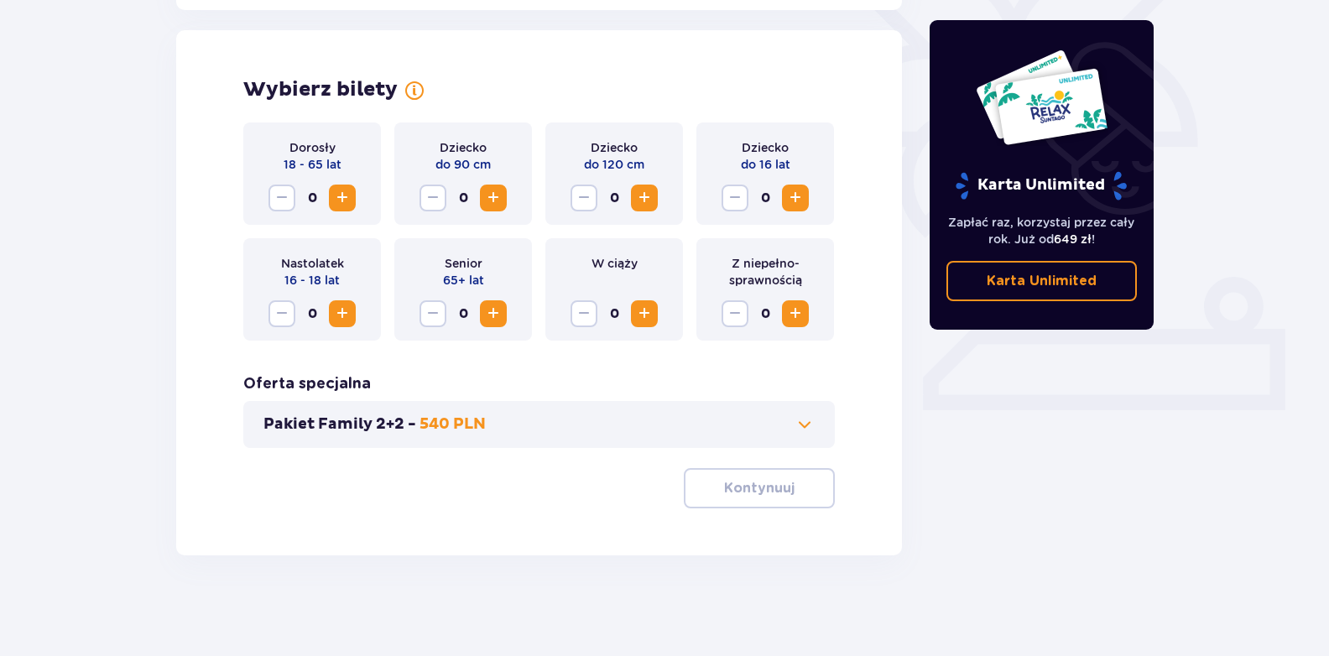
click at [347, 194] on span "Zwiększ" at bounding box center [342, 198] width 20 height 20
click at [767, 488] on p "Kontynuuj" at bounding box center [759, 488] width 70 height 18
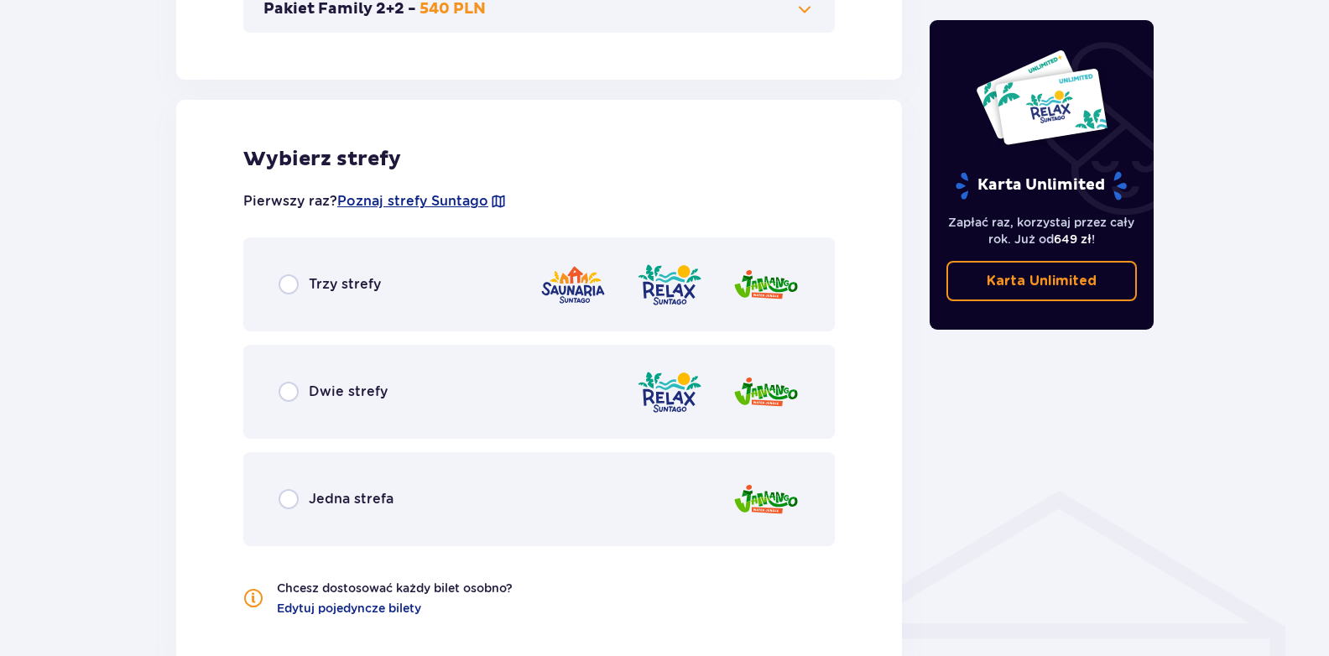
scroll to position [931, 0]
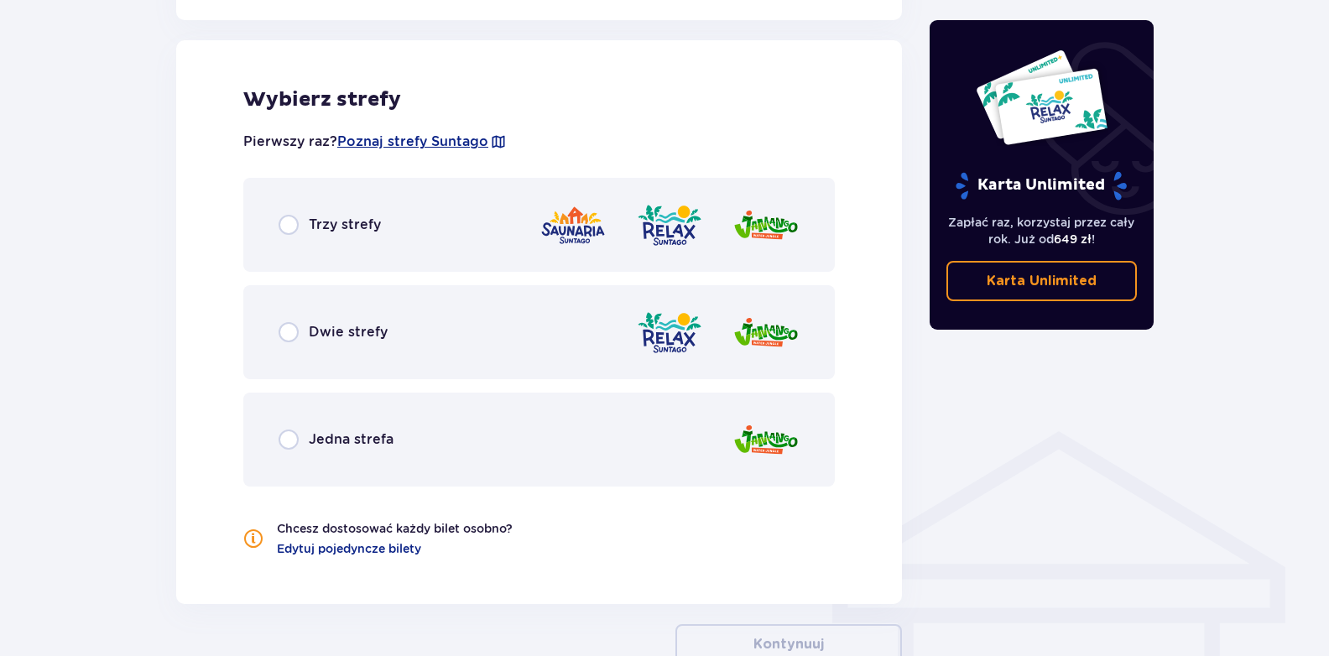
click at [280, 215] on input "radio" at bounding box center [289, 225] width 20 height 20
radio input "true"
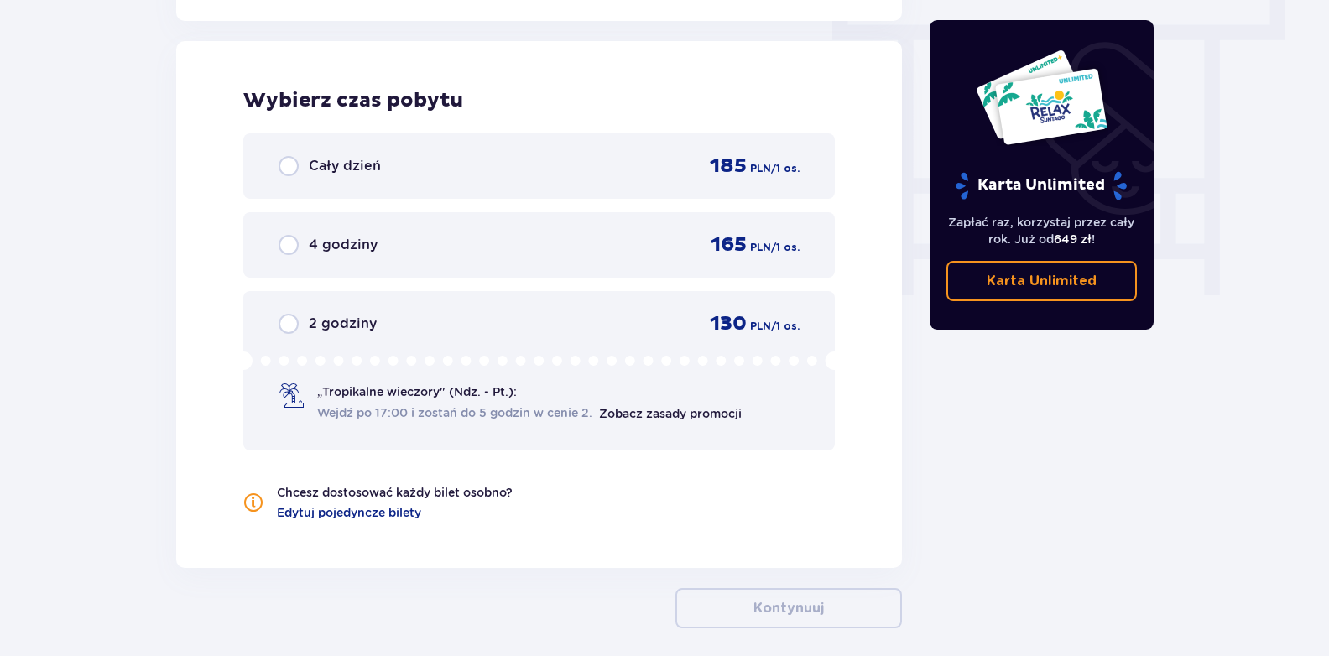
scroll to position [1515, 0]
click at [287, 164] on input "radio" at bounding box center [289, 165] width 20 height 20
radio input "true"
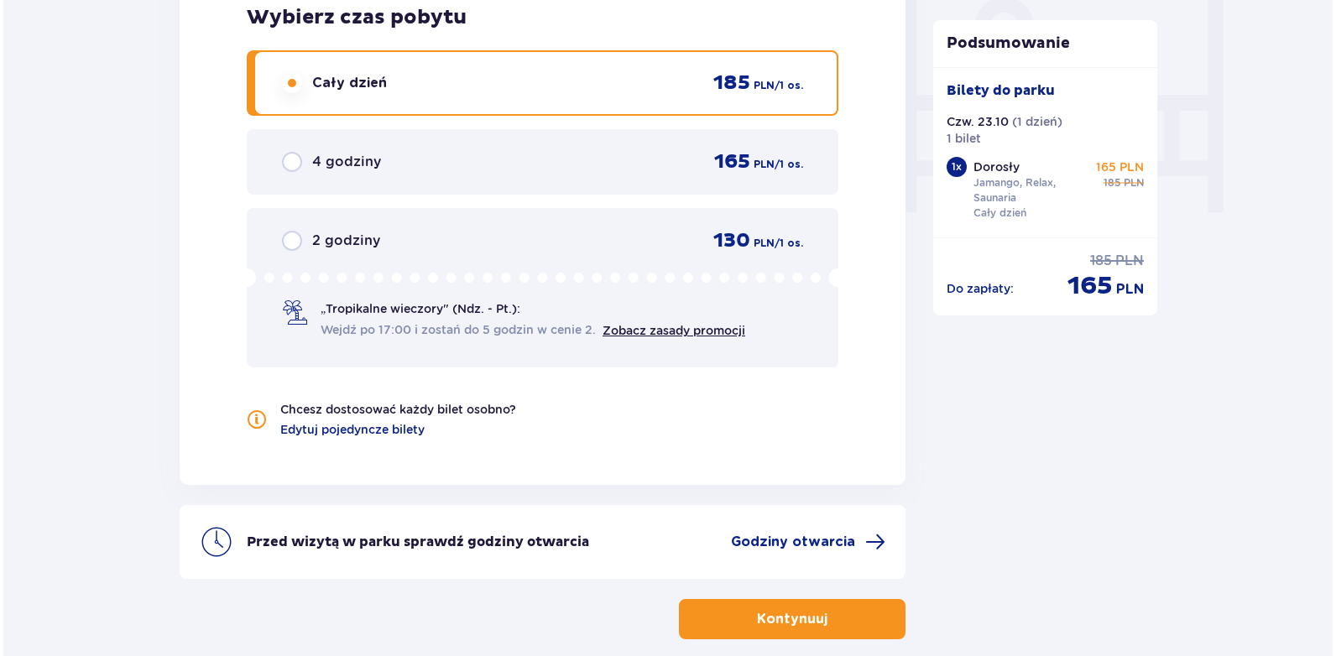
scroll to position [1681, 0]
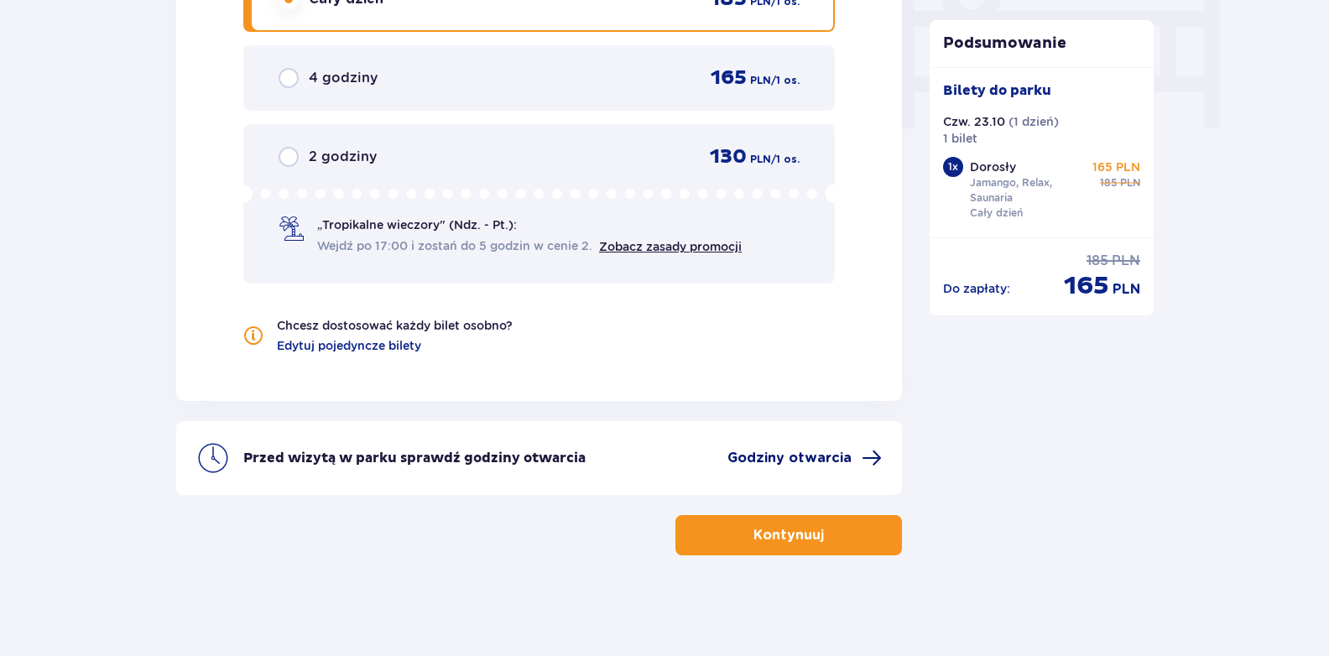
click at [830, 459] on span "Godziny otwarcia" at bounding box center [789, 458] width 124 height 18
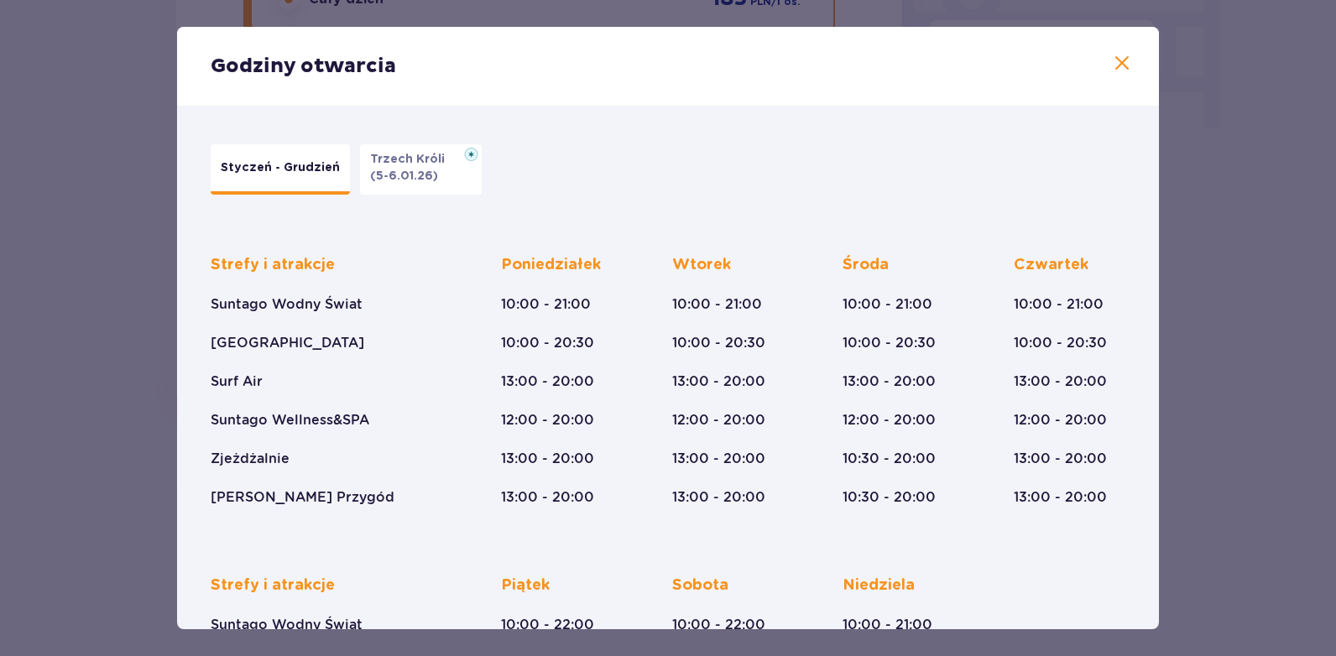
click at [1119, 63] on span at bounding box center [1122, 64] width 20 height 20
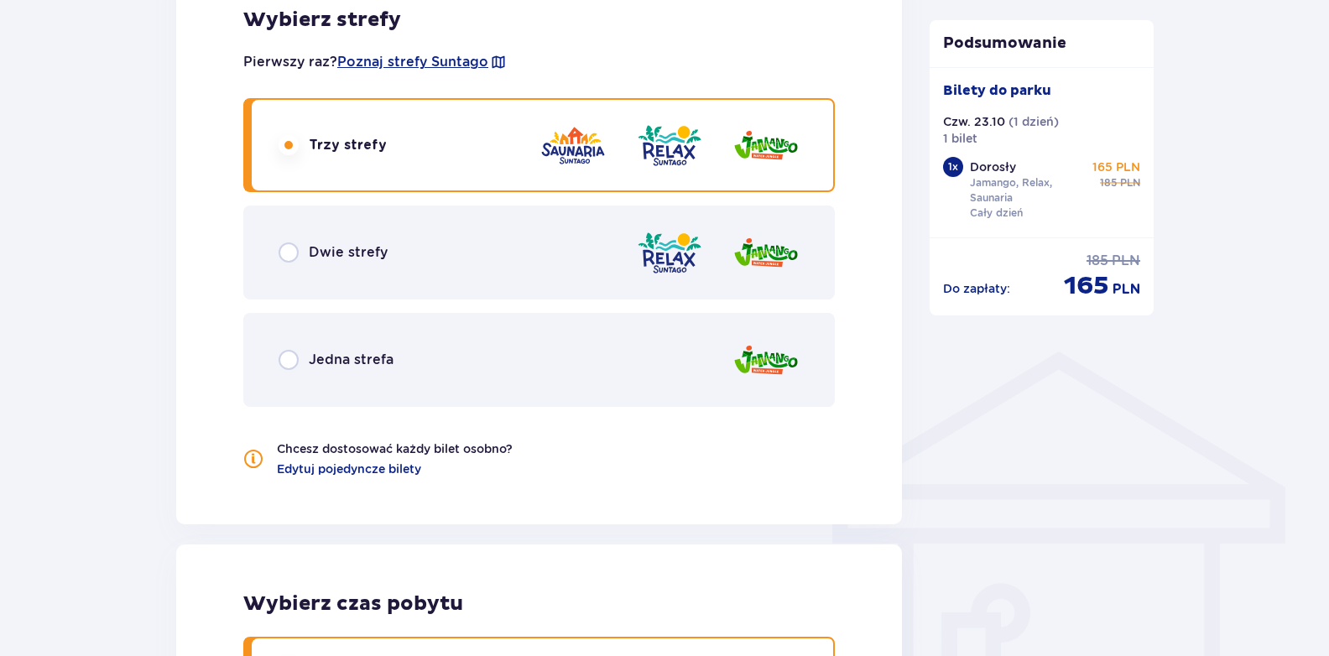
scroll to position [1010, 0]
click at [289, 251] on input "radio" at bounding box center [289, 253] width 20 height 20
radio input "true"
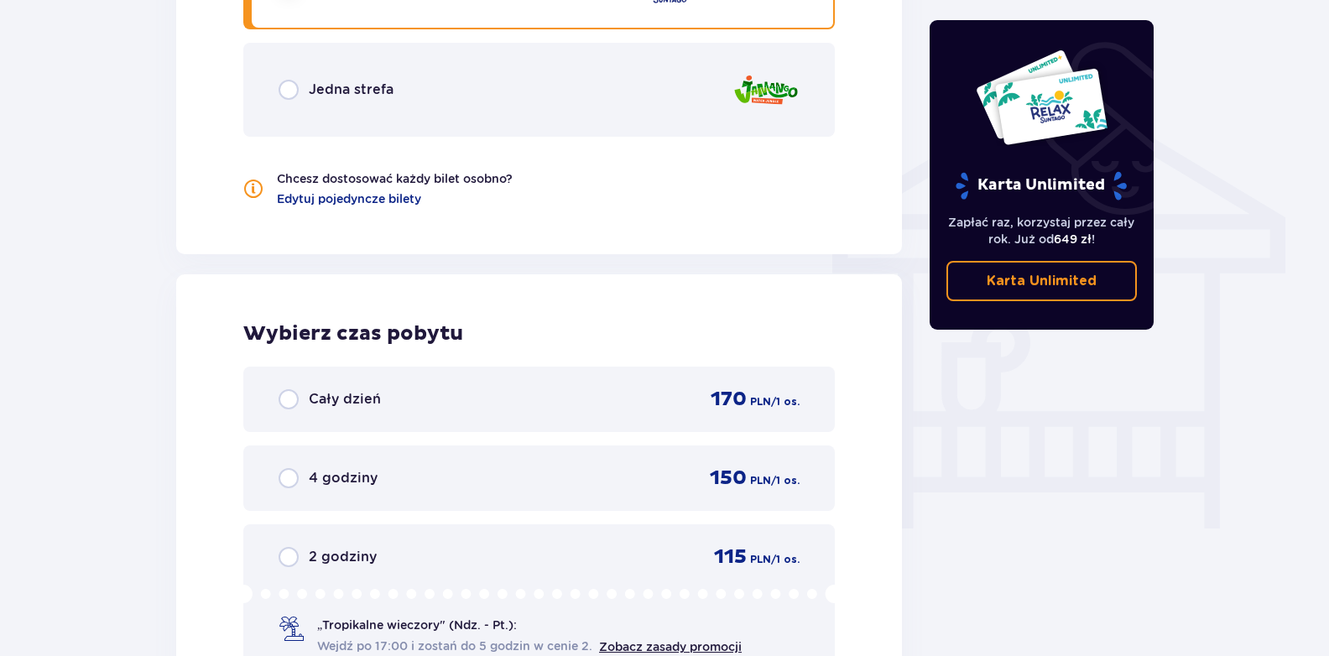
scroll to position [1096, 0]
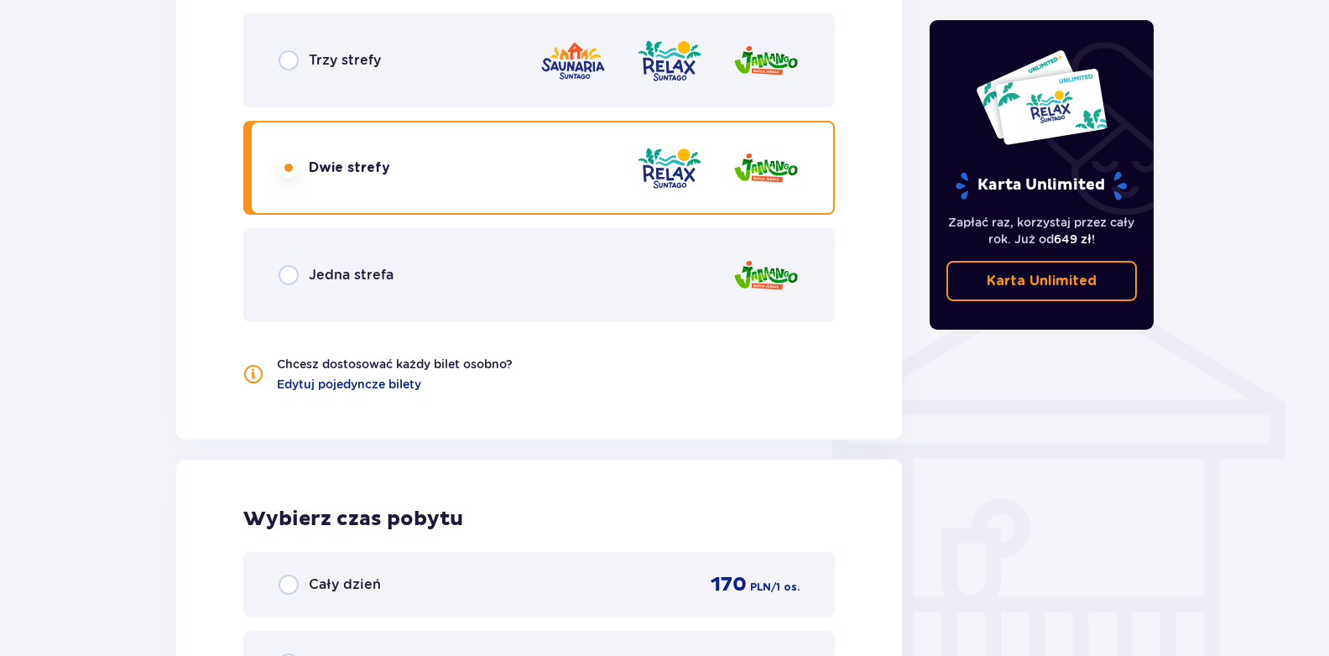
click at [294, 277] on input "radio" at bounding box center [289, 275] width 20 height 20
radio input "true"
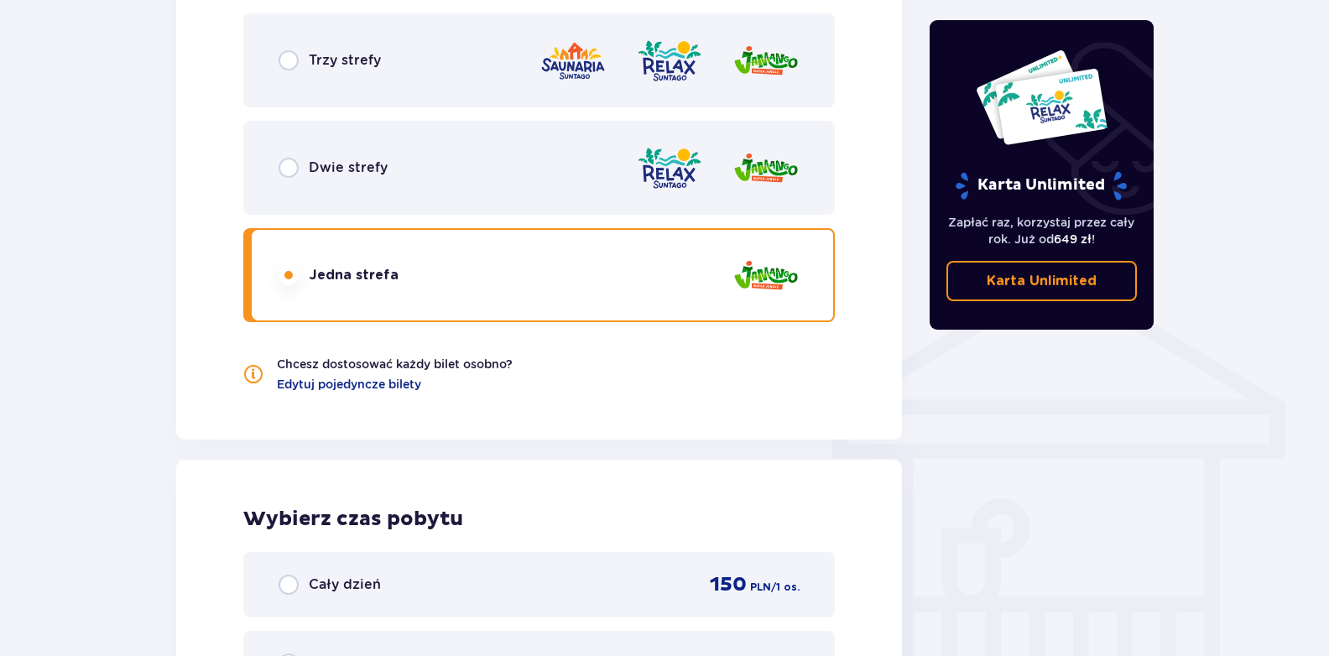
click at [289, 171] on input "radio" at bounding box center [289, 168] width 20 height 20
radio input "true"
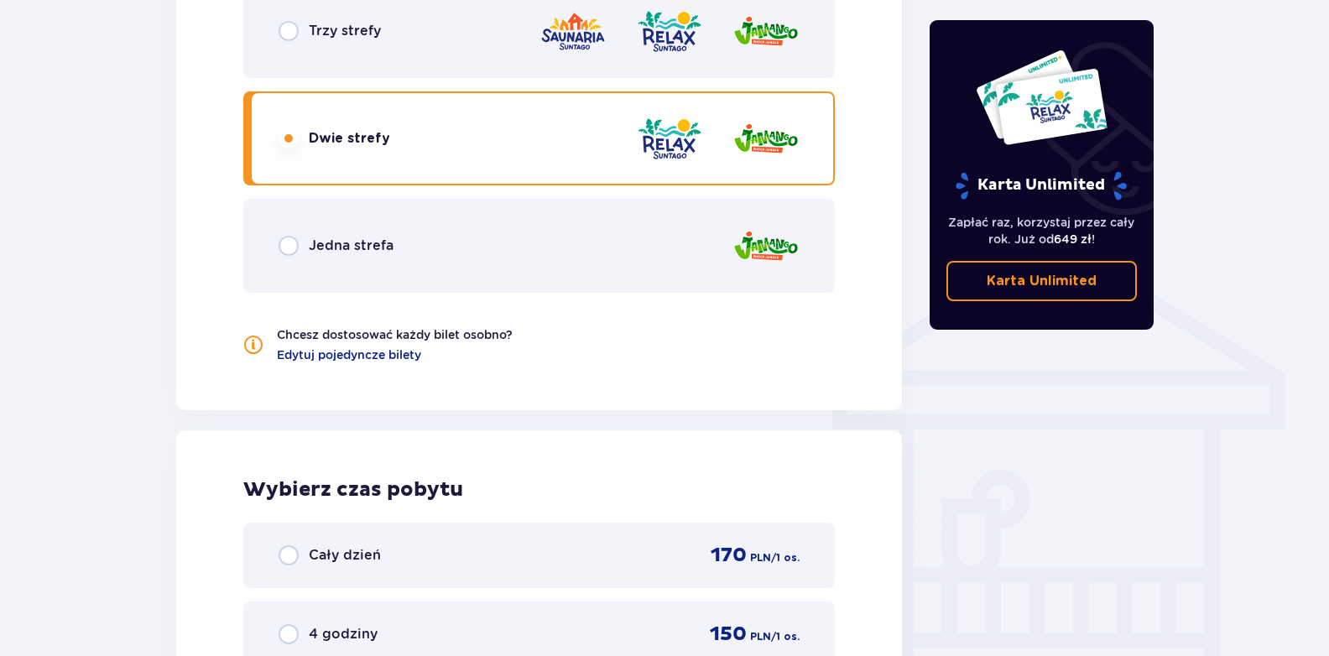
scroll to position [1114, 0]
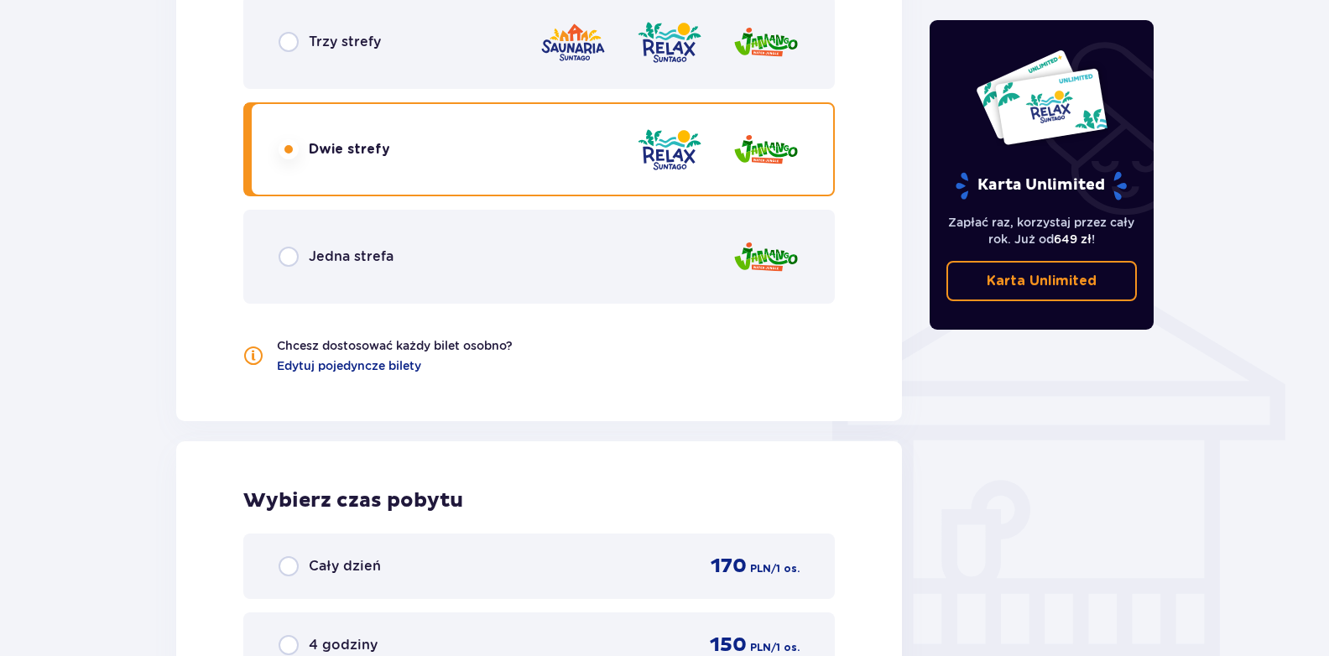
click at [289, 44] on input "radio" at bounding box center [289, 42] width 20 height 20
radio input "true"
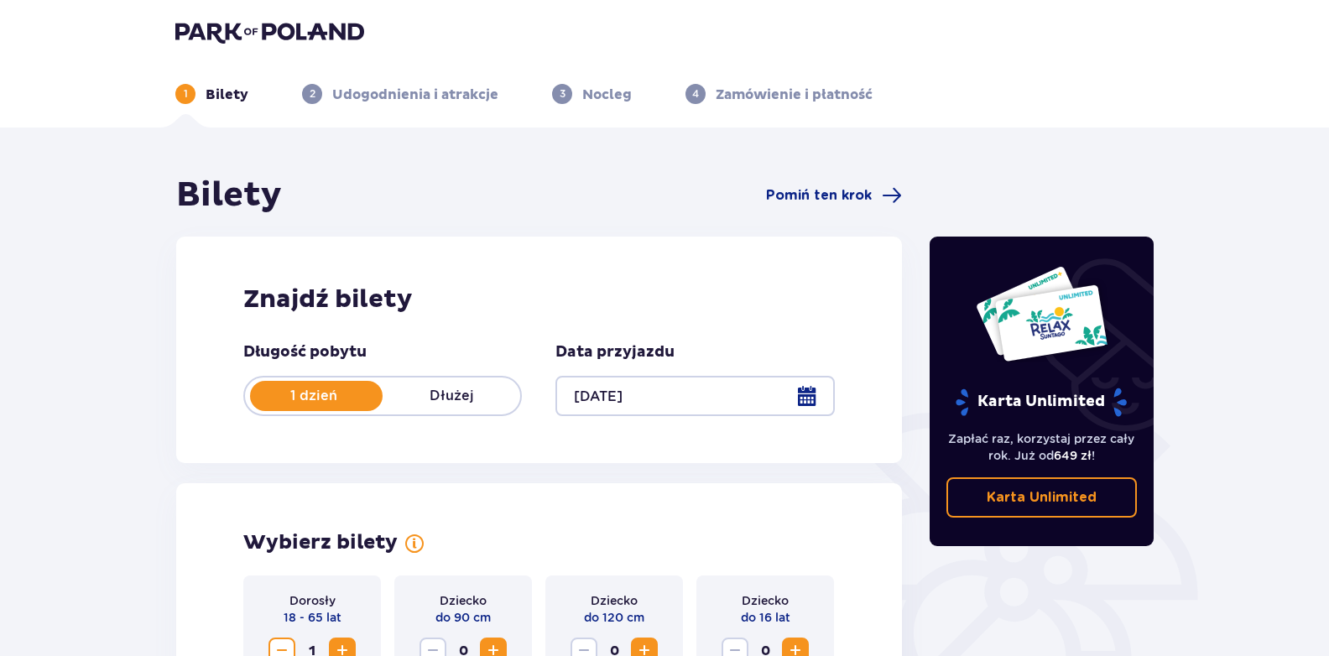
scroll to position [0, 0]
